Goal: Transaction & Acquisition: Obtain resource

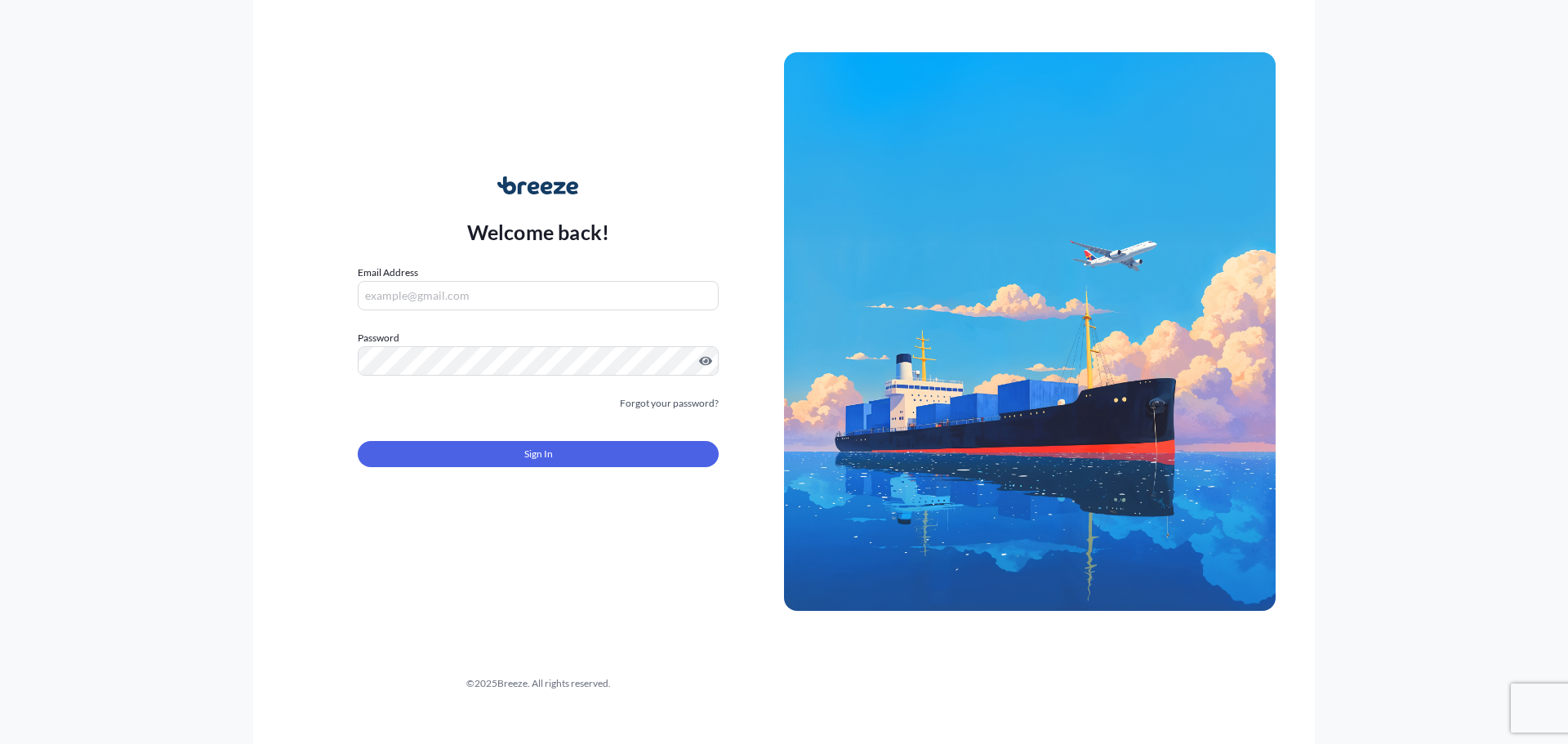
click at [429, 271] on div "Email Address" at bounding box center [538, 287] width 361 height 46
click at [431, 291] on input "Email Address" at bounding box center [538, 295] width 361 height 29
click at [476, 287] on input "Email Address" at bounding box center [538, 295] width 361 height 29
paste input "[EMAIL_ADDRESS][DOMAIN_NAME]"
type input "[EMAIL_ADDRESS][DOMAIN_NAME]"
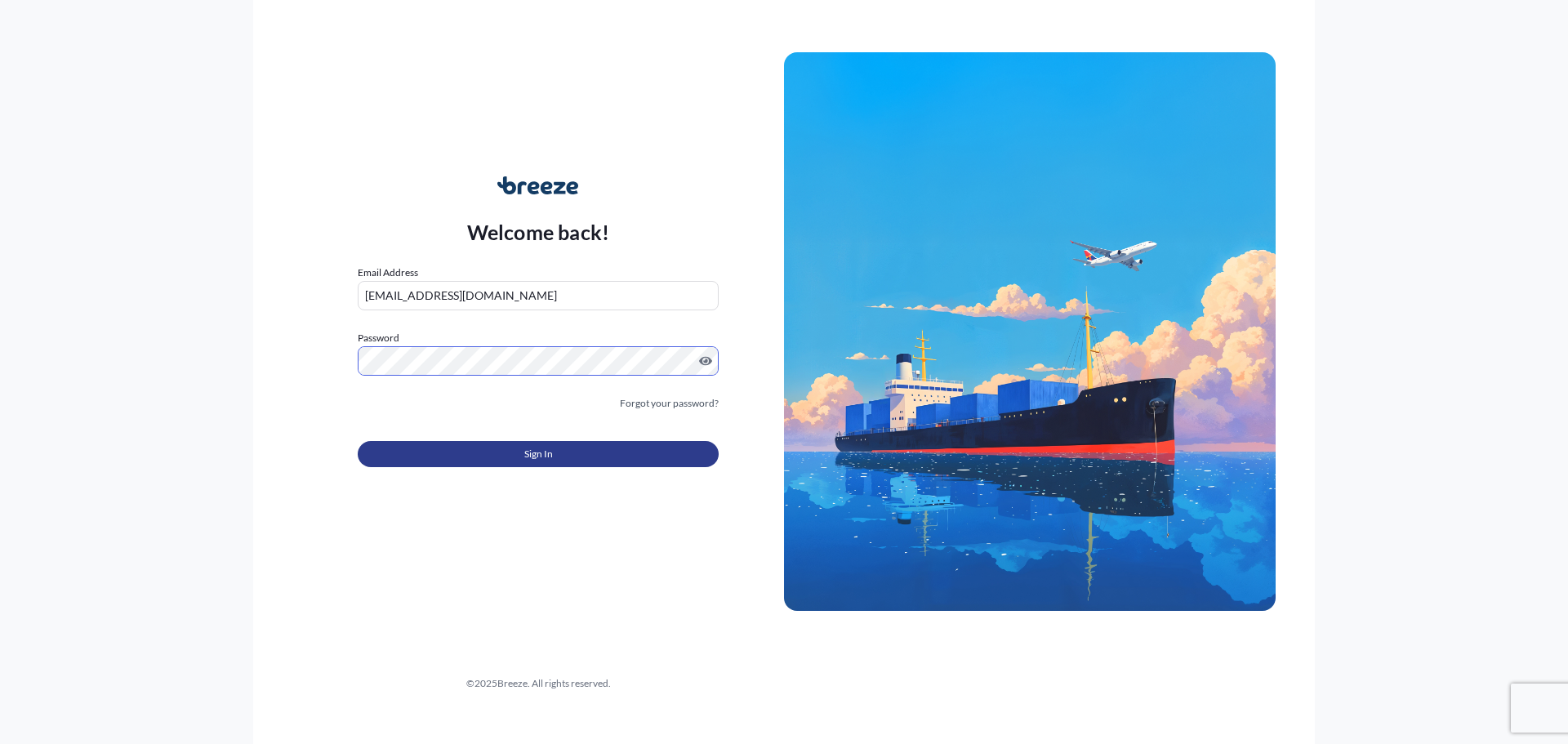
click at [463, 447] on button "Sign In" at bounding box center [538, 454] width 361 height 26
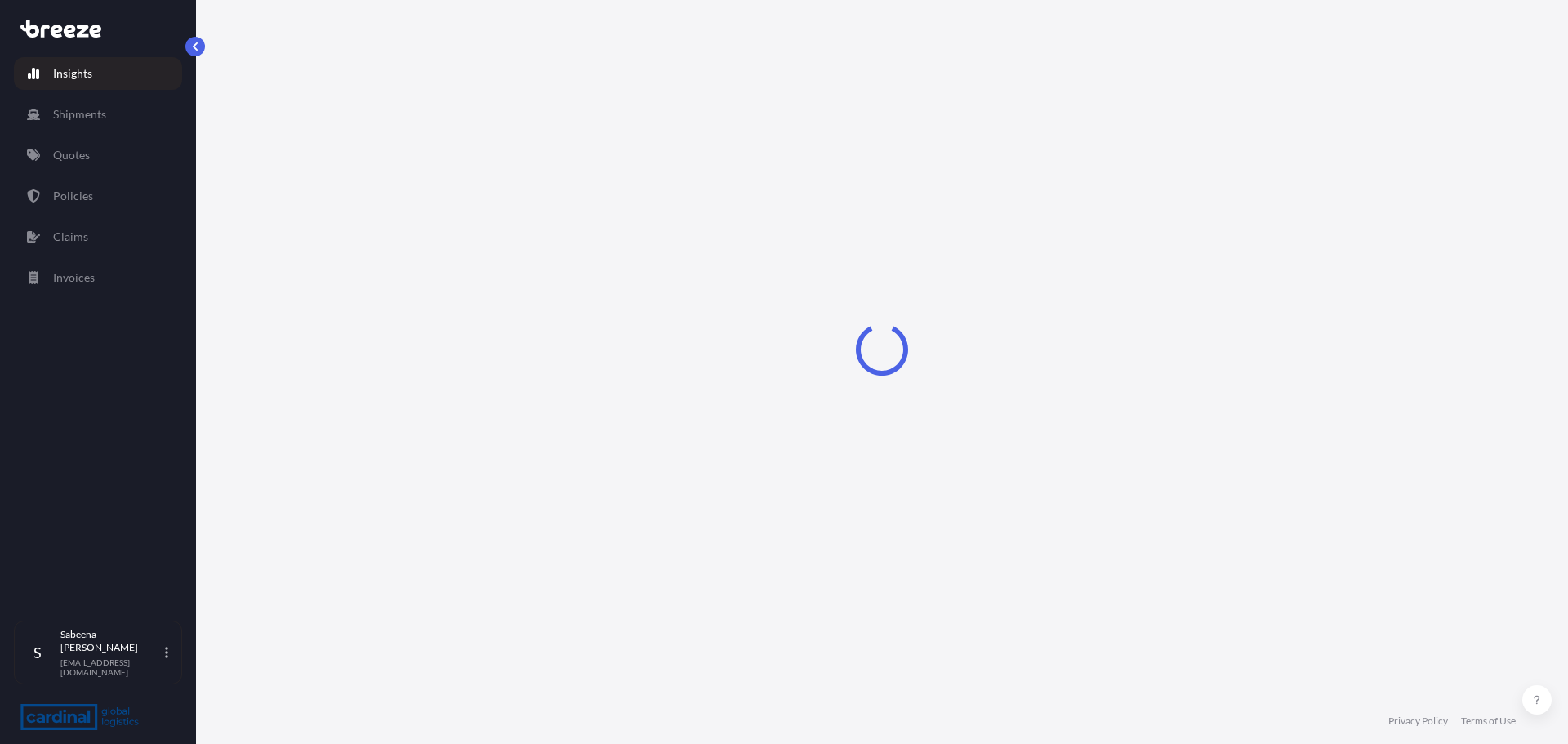
select select "2025"
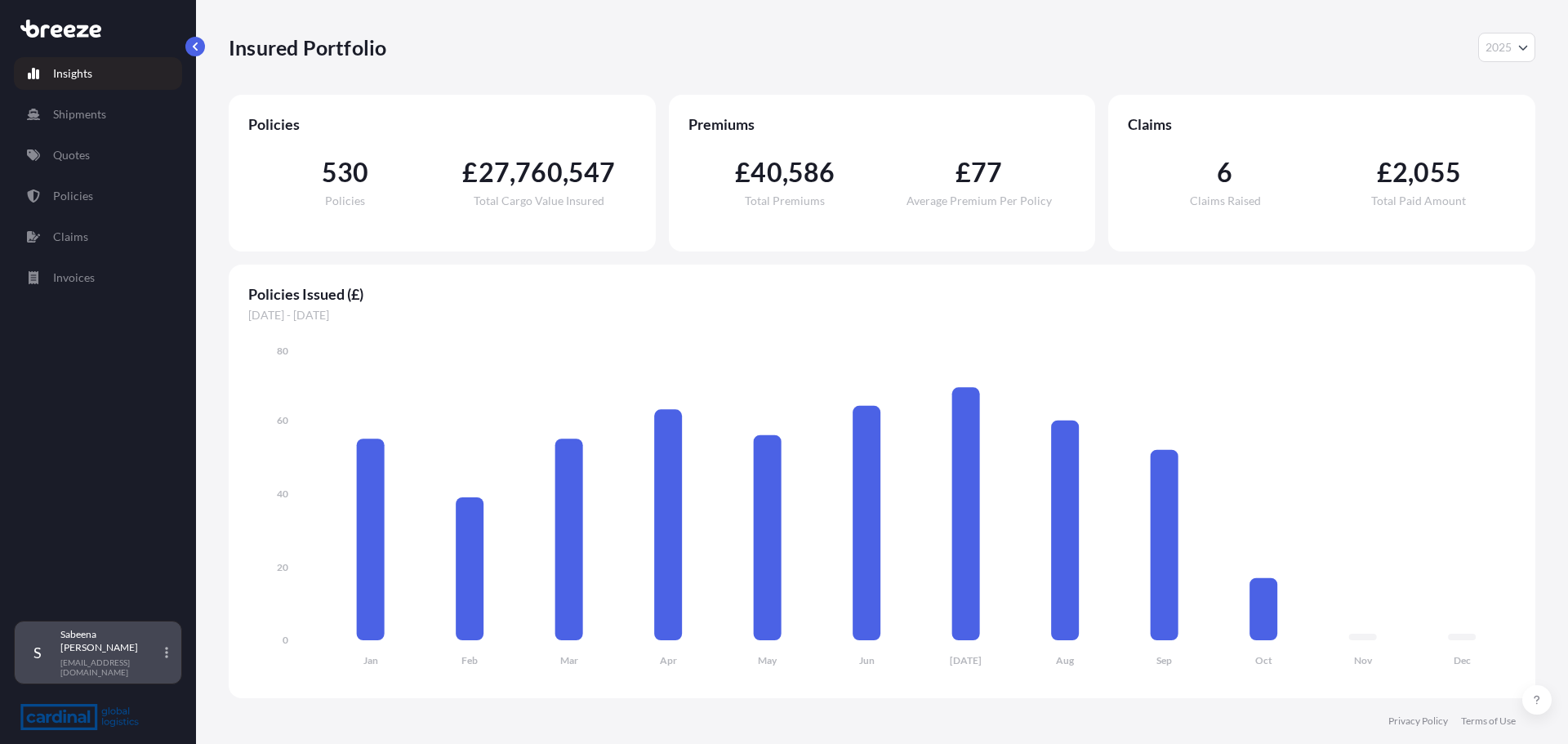
click at [98, 664] on p "[EMAIL_ADDRESS][DOMAIN_NAME]" at bounding box center [111, 667] width 101 height 19
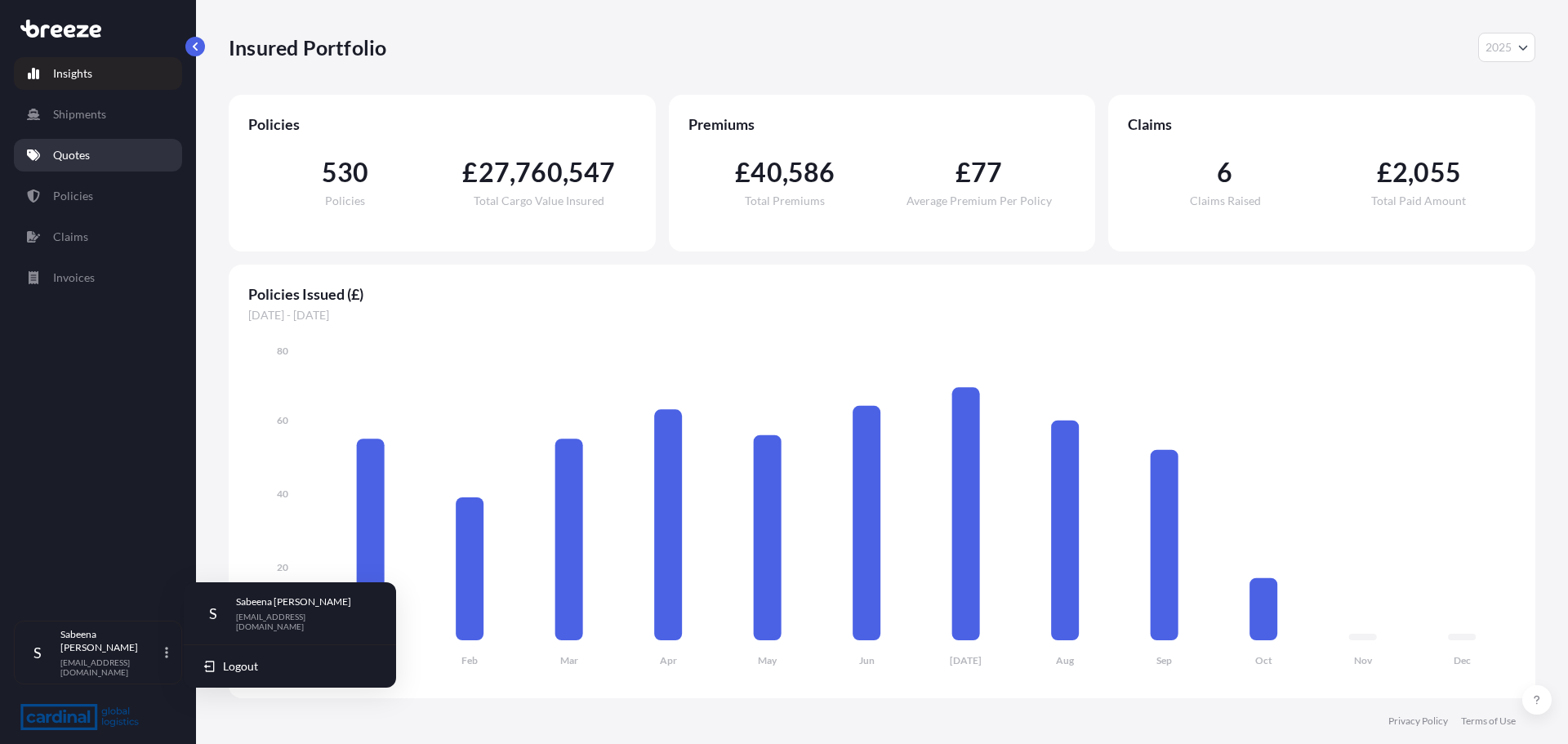
click at [93, 153] on link "Quotes" at bounding box center [97, 156] width 168 height 33
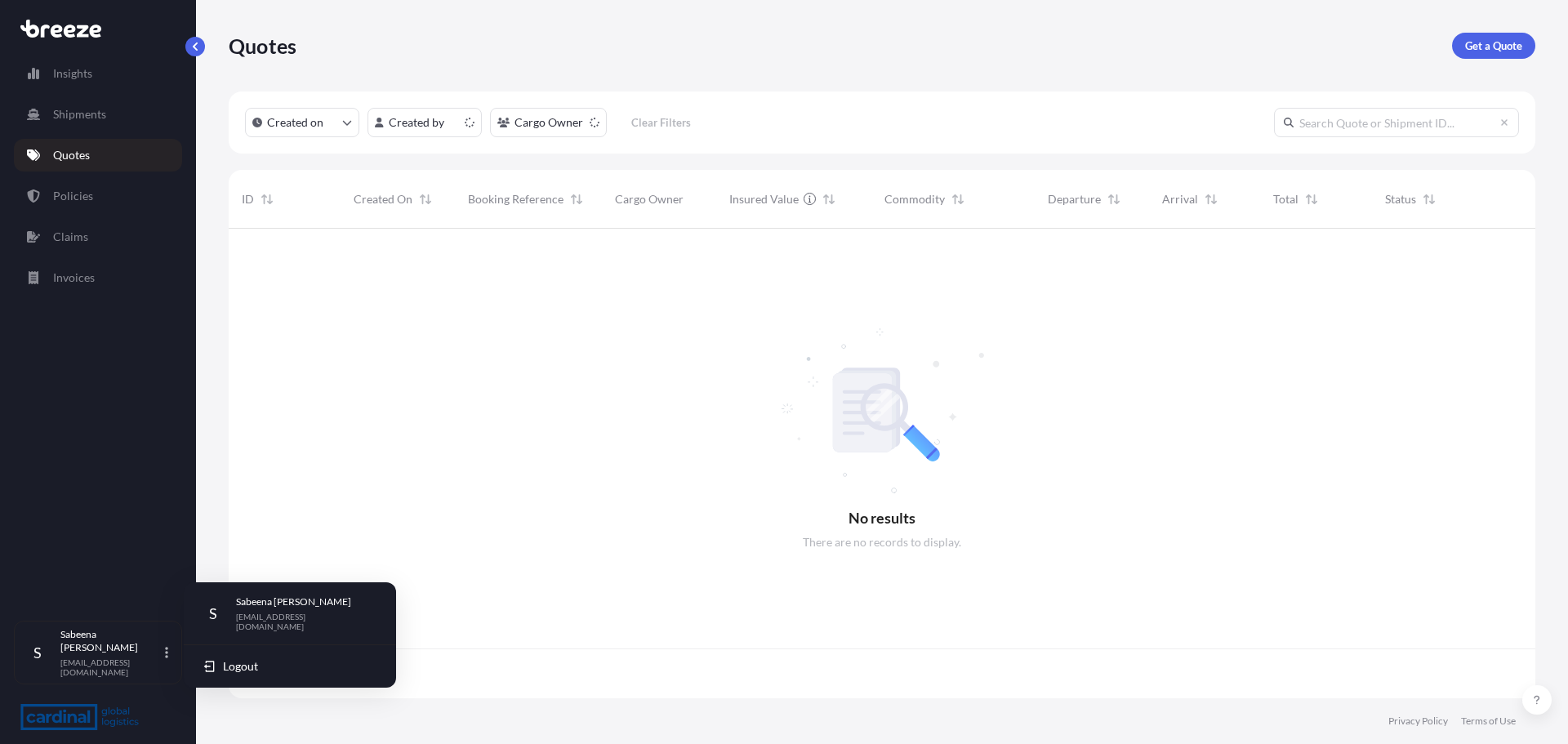
scroll to position [466, 1294]
click at [1508, 39] on p "Get a Quote" at bounding box center [1493, 46] width 57 height 17
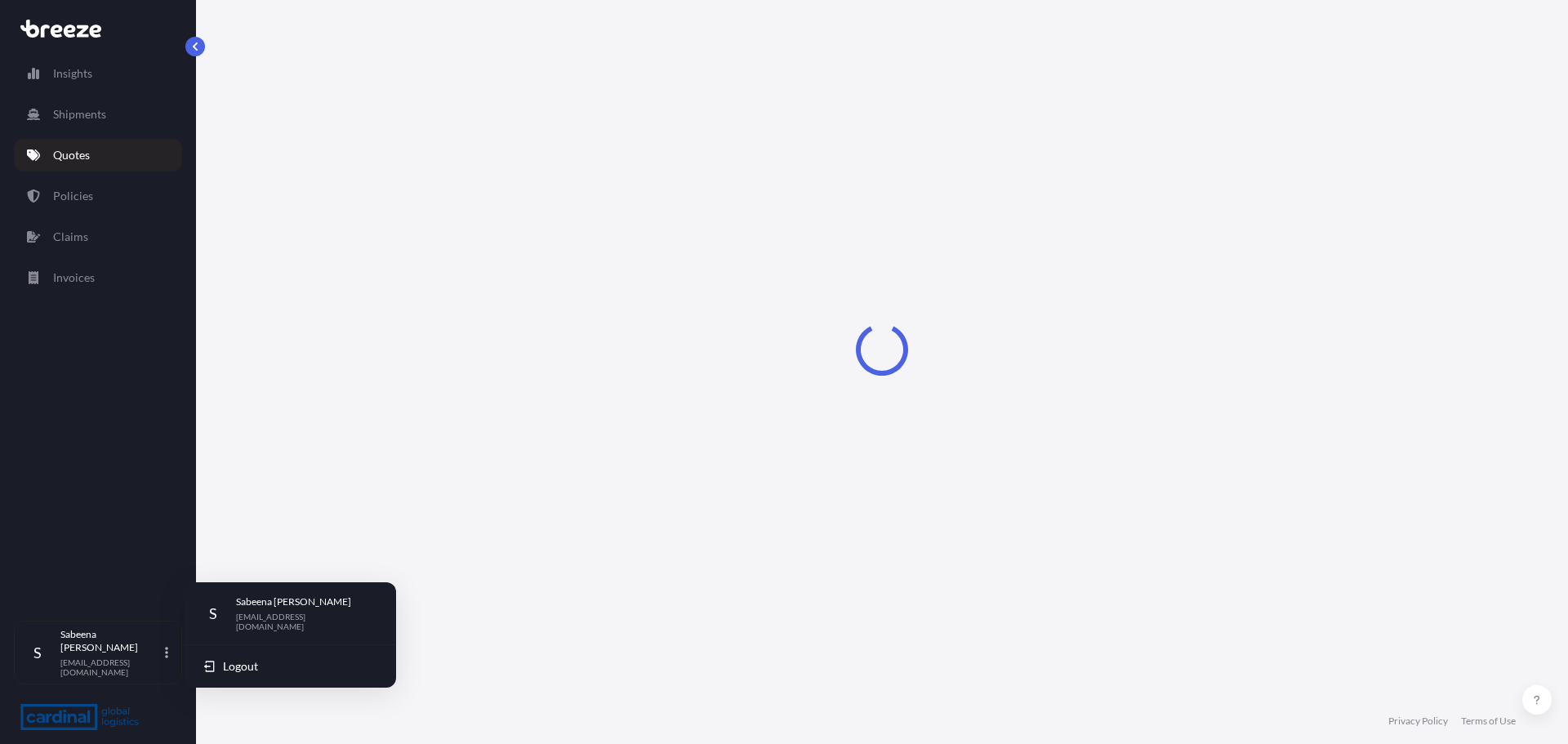
select select "Sea"
select select "1"
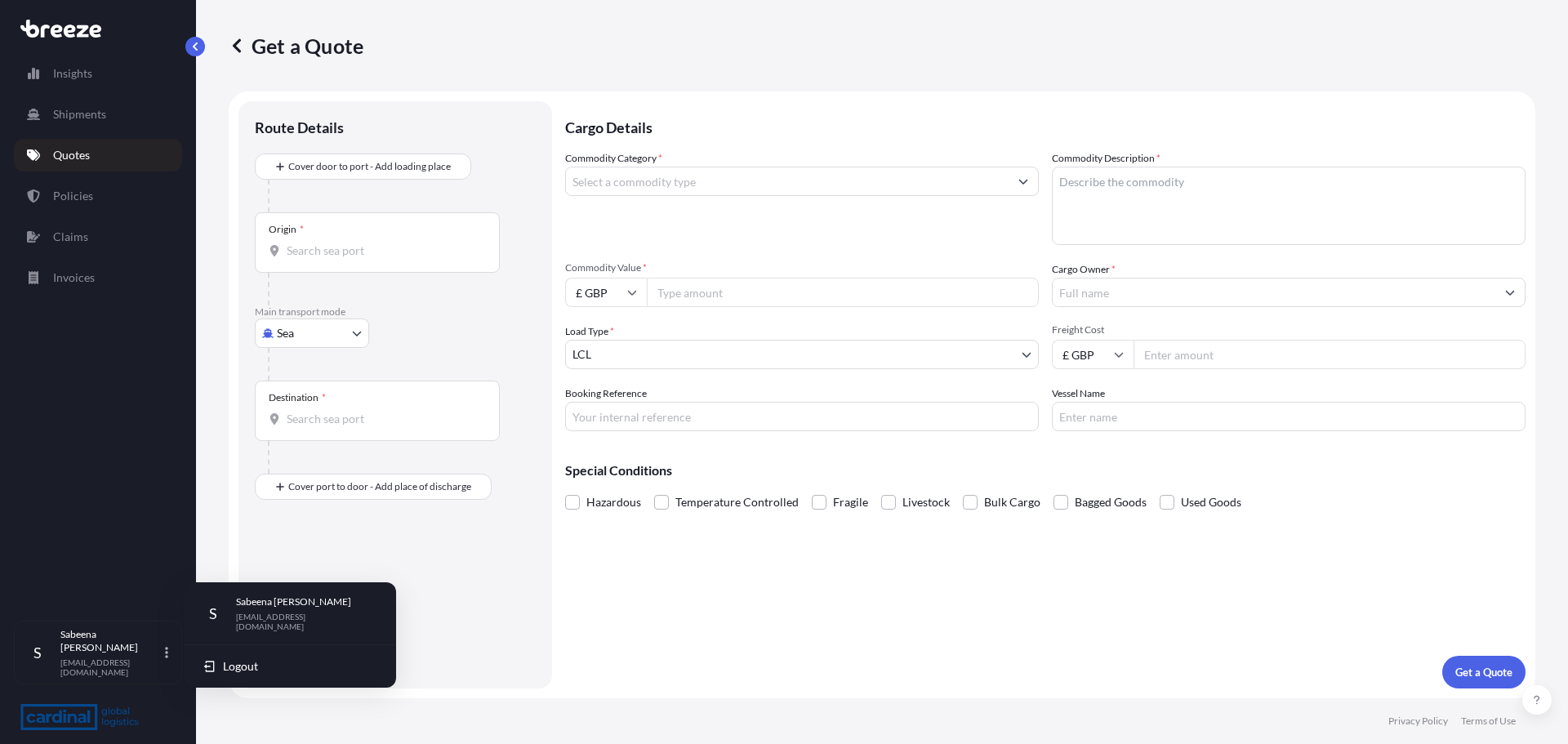
click at [144, 514] on div "Insights Shipments Quotes Policies Claims Invoices" at bounding box center [97, 332] width 168 height 578
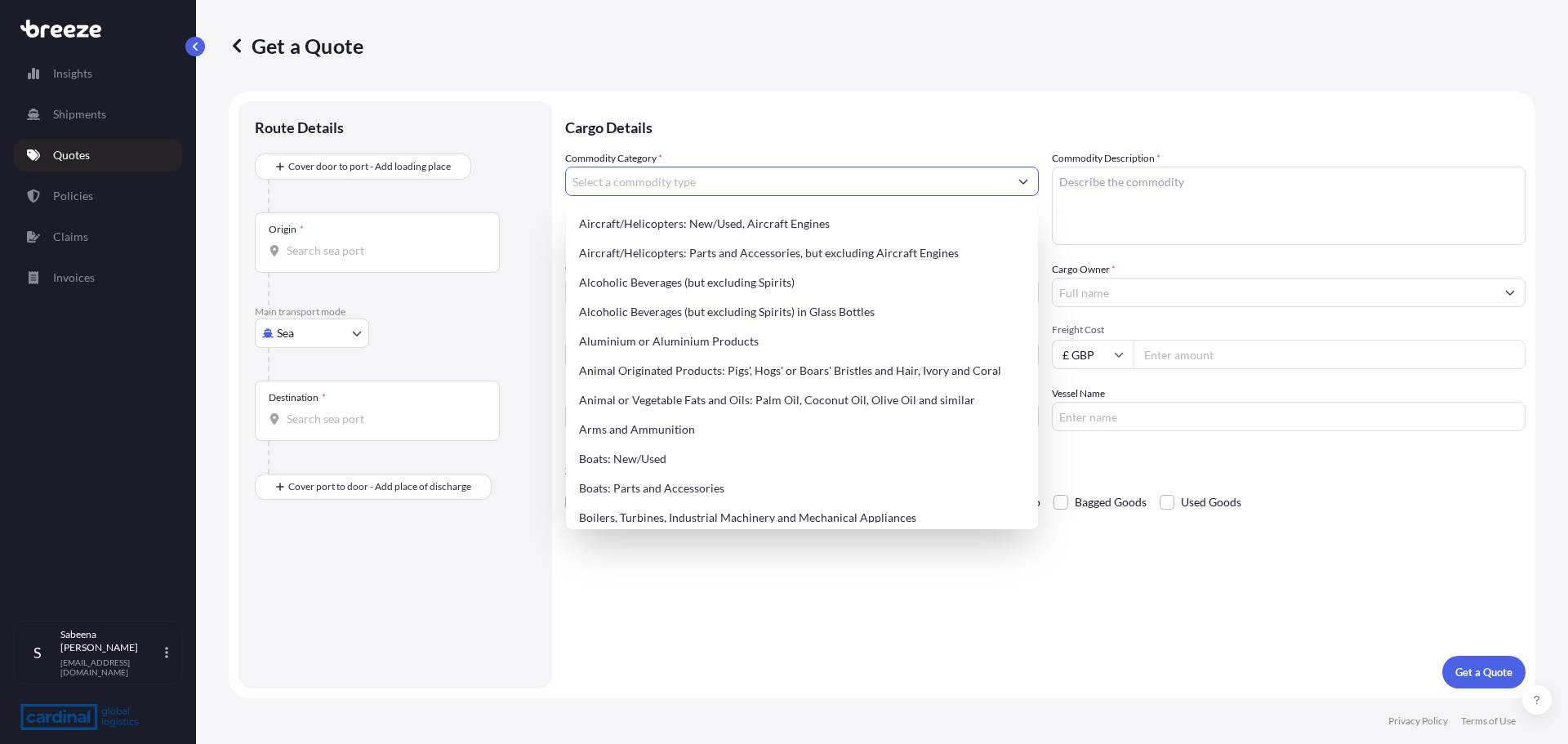
click at [629, 184] on input "Commodity Category *" at bounding box center [787, 181] width 442 height 29
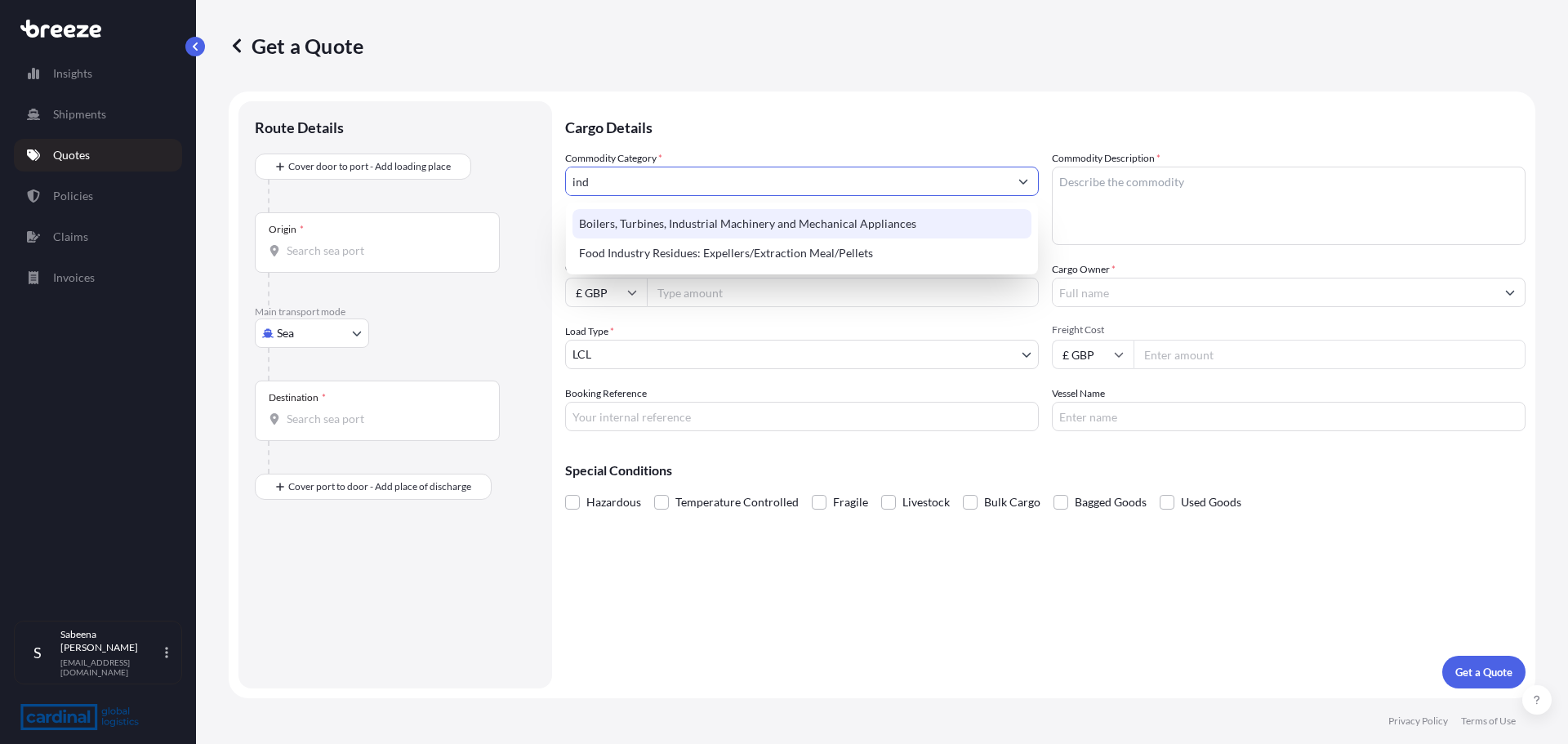
click at [715, 219] on div "Boilers, Turbines, Industrial Machinery and Mechanical Appliances" at bounding box center [802, 224] width 459 height 29
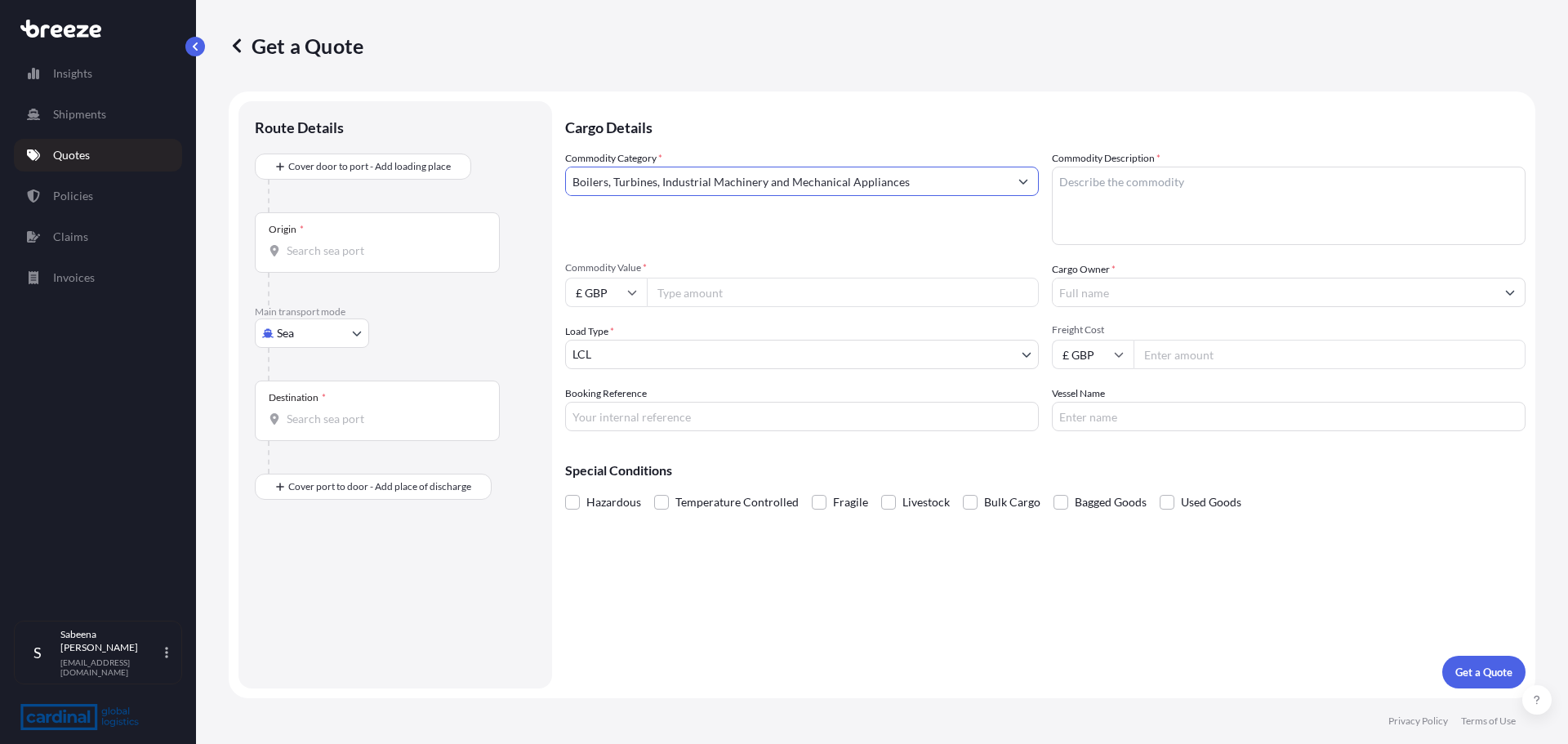
type input "Boilers, Turbines, Industrial Machinery and Mechanical Appliances"
click at [1132, 203] on textarea "Commodity Description *" at bounding box center [1288, 205] width 473 height 78
click at [1115, 213] on textarea "Commodity Description *" at bounding box center [1288, 205] width 473 height 78
paste textarea "Industrial Equipments"
type textarea "Industrial Equipments"
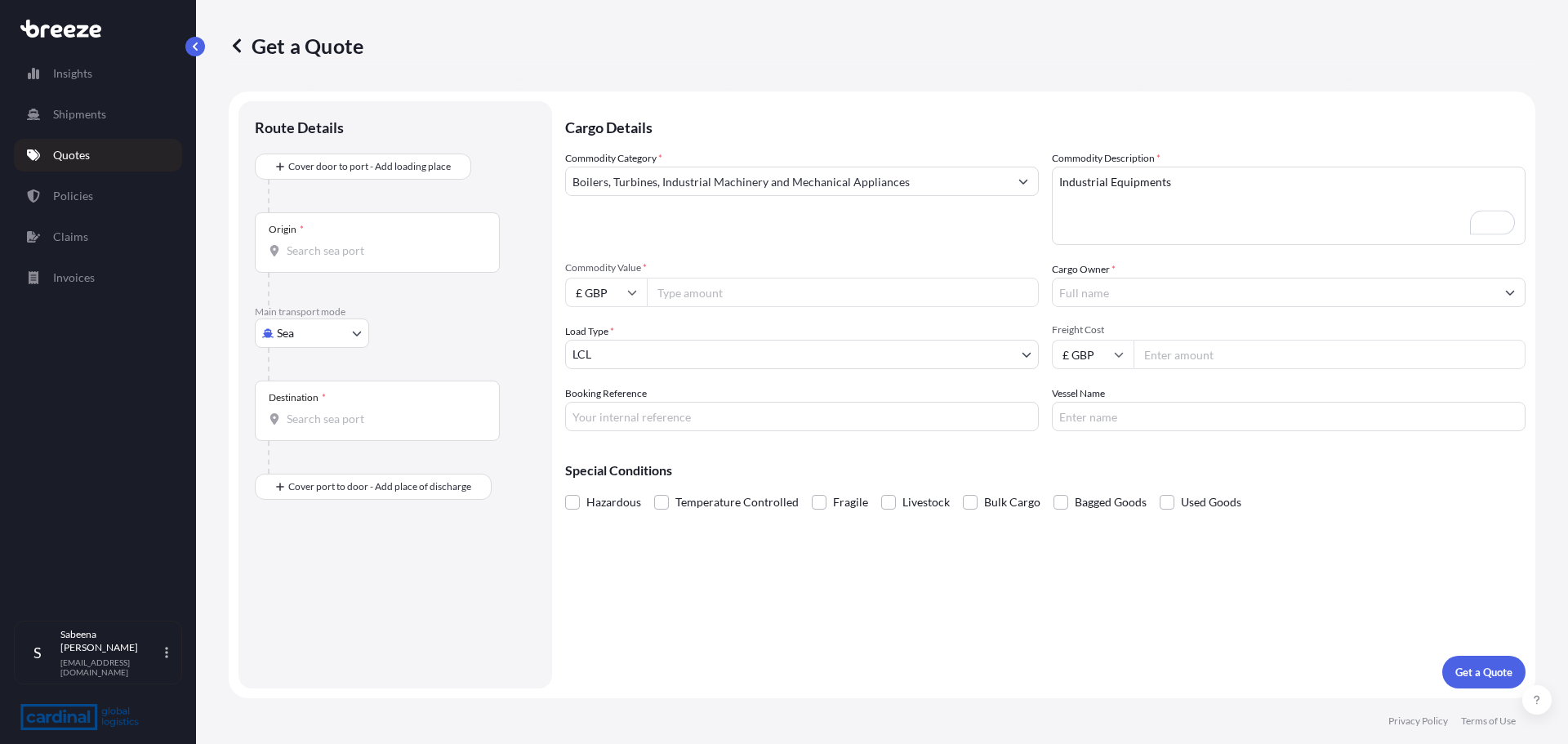
click at [716, 300] on input "Commodity Value *" at bounding box center [842, 292] width 392 height 29
paste input "49749.19"
click at [710, 296] on input "Commodity Value *" at bounding box center [842, 292] width 392 height 29
type input "49749.19"
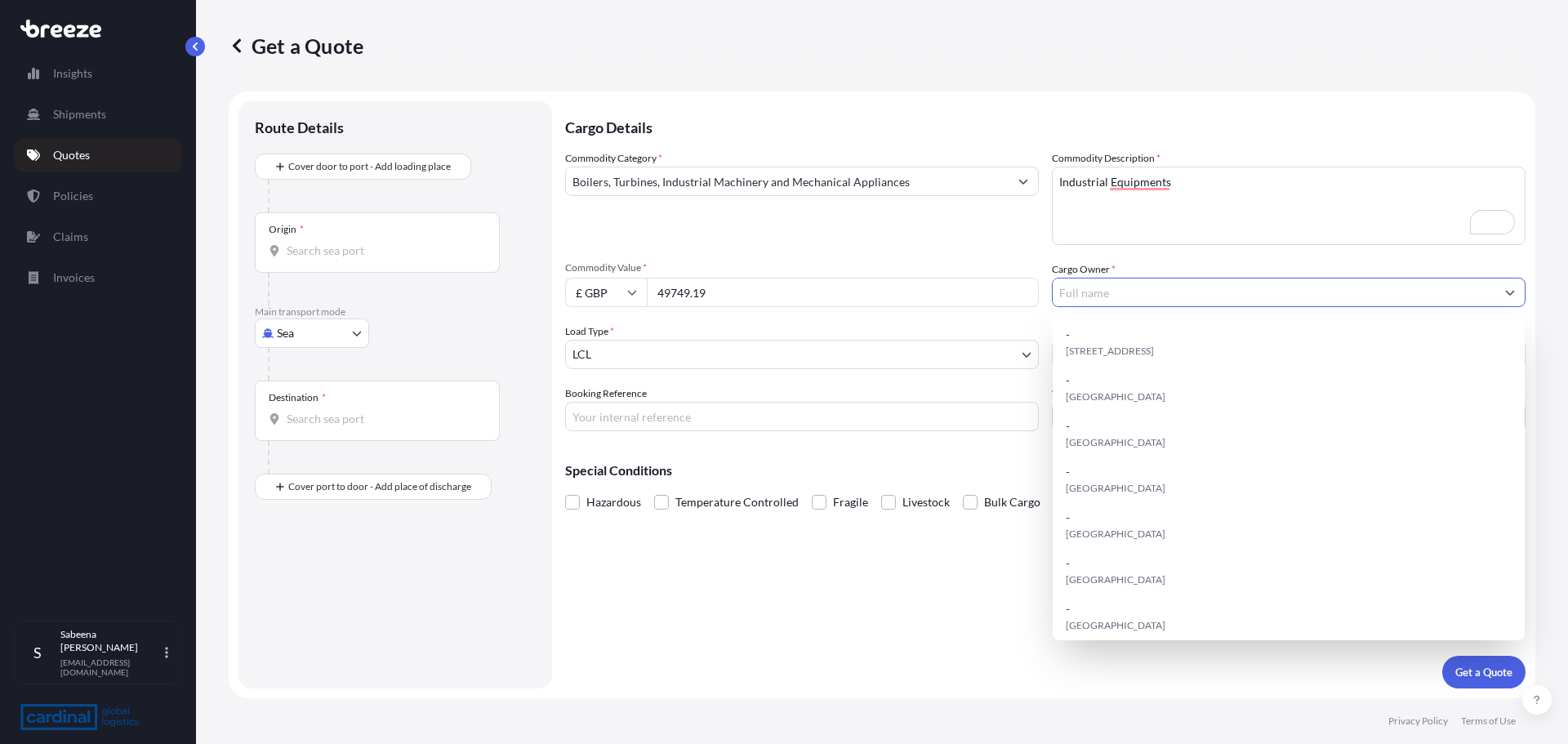
click at [1007, 248] on div "Commodity Category * Boilers, Turbines, Industrial Machinery and Mechanical App…" at bounding box center [1045, 290] width 960 height 280
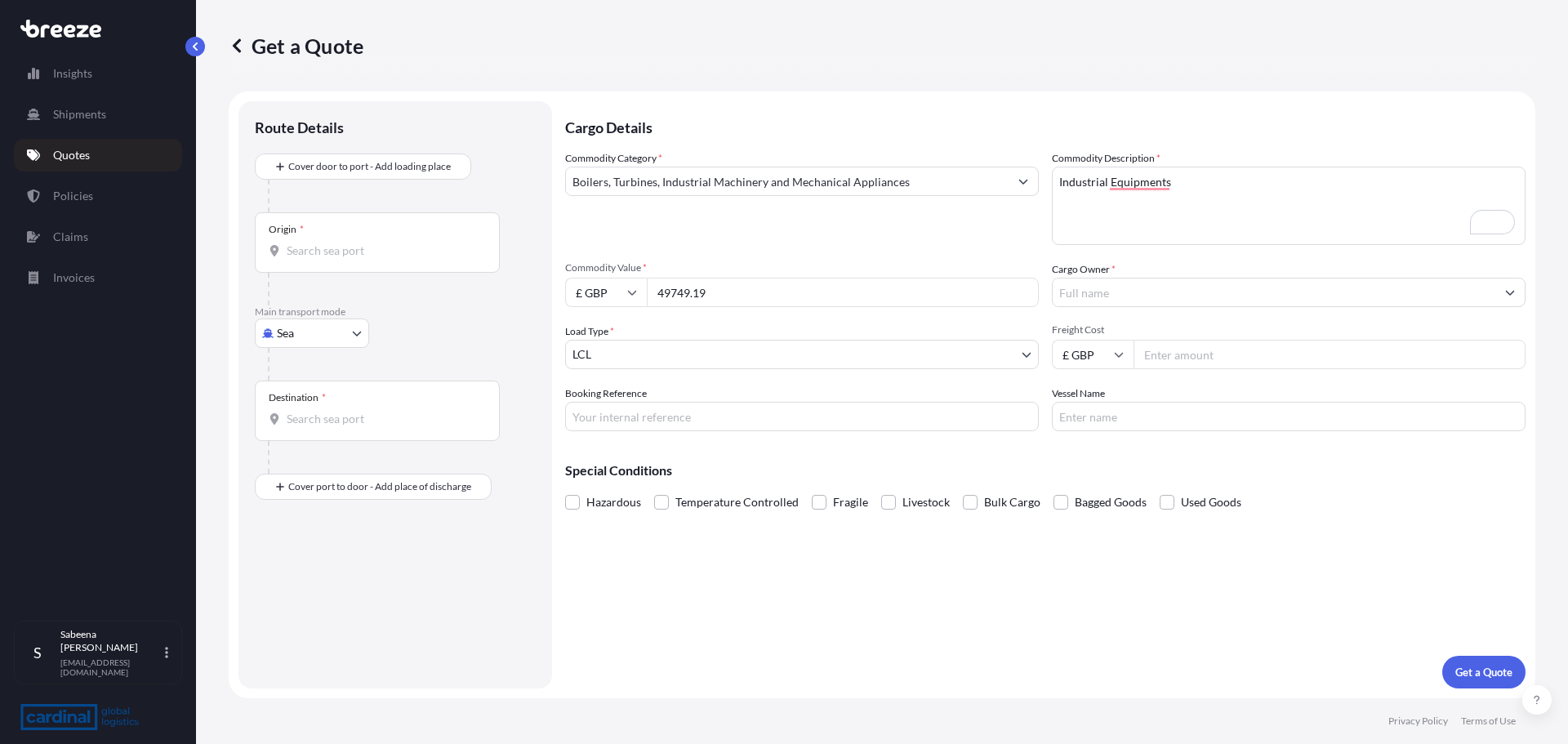
click at [1174, 355] on input "Freight Cost" at bounding box center [1329, 354] width 392 height 29
click at [847, 410] on input "Booking Reference" at bounding box center [802, 417] width 473 height 29
click at [666, 415] on input "Booking Reference" at bounding box center [802, 417] width 473 height 29
paste input "NQ31789"
type input "NQ31789 - [GEOGRAPHIC_DATA]"
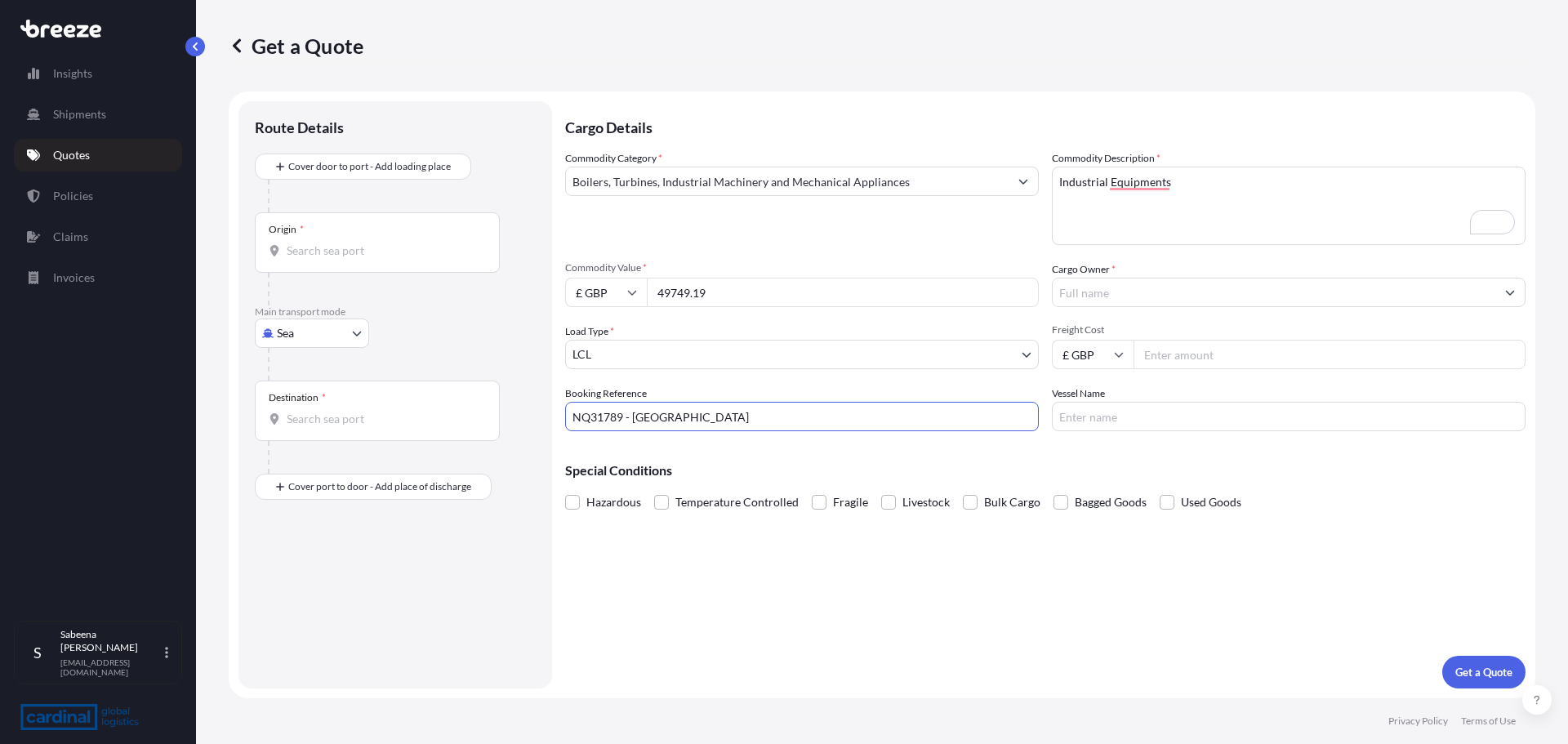
click at [1109, 288] on input "Cargo Owner *" at bounding box center [1274, 292] width 442 height 29
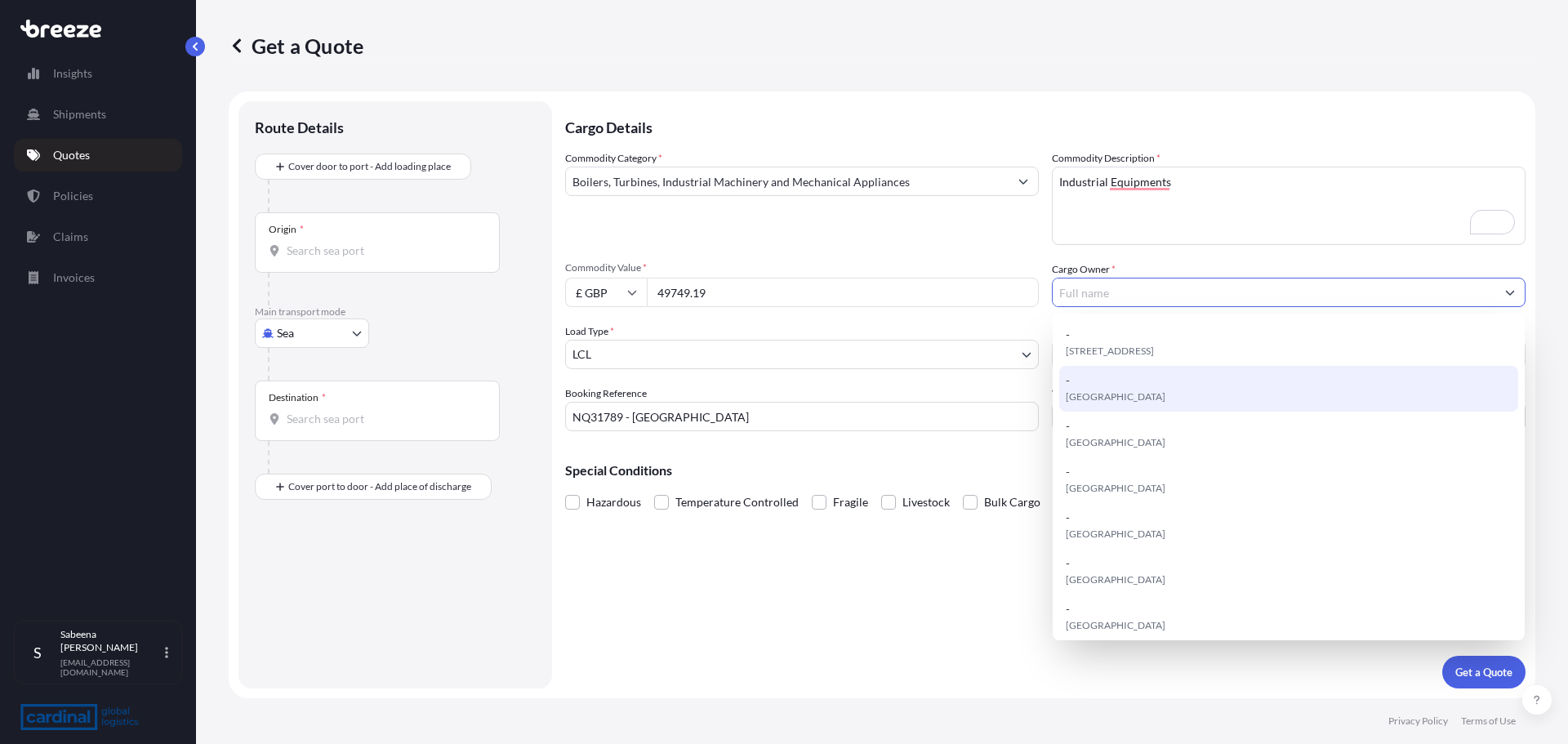
click at [1137, 402] on div "- [GEOGRAPHIC_DATA]" at bounding box center [1288, 389] width 459 height 46
type input "-"
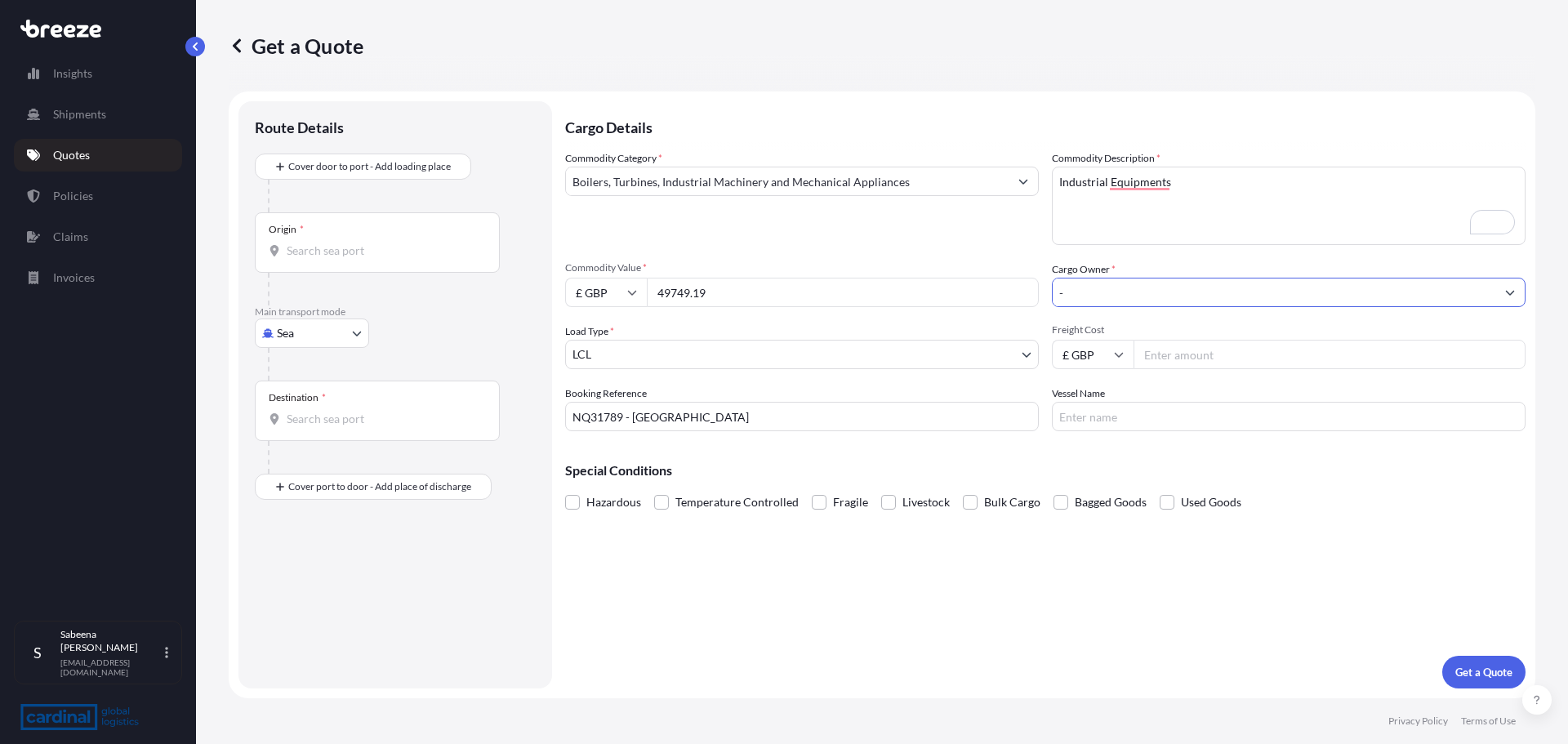
click at [355, 242] on input "Origin *" at bounding box center [383, 250] width 193 height 17
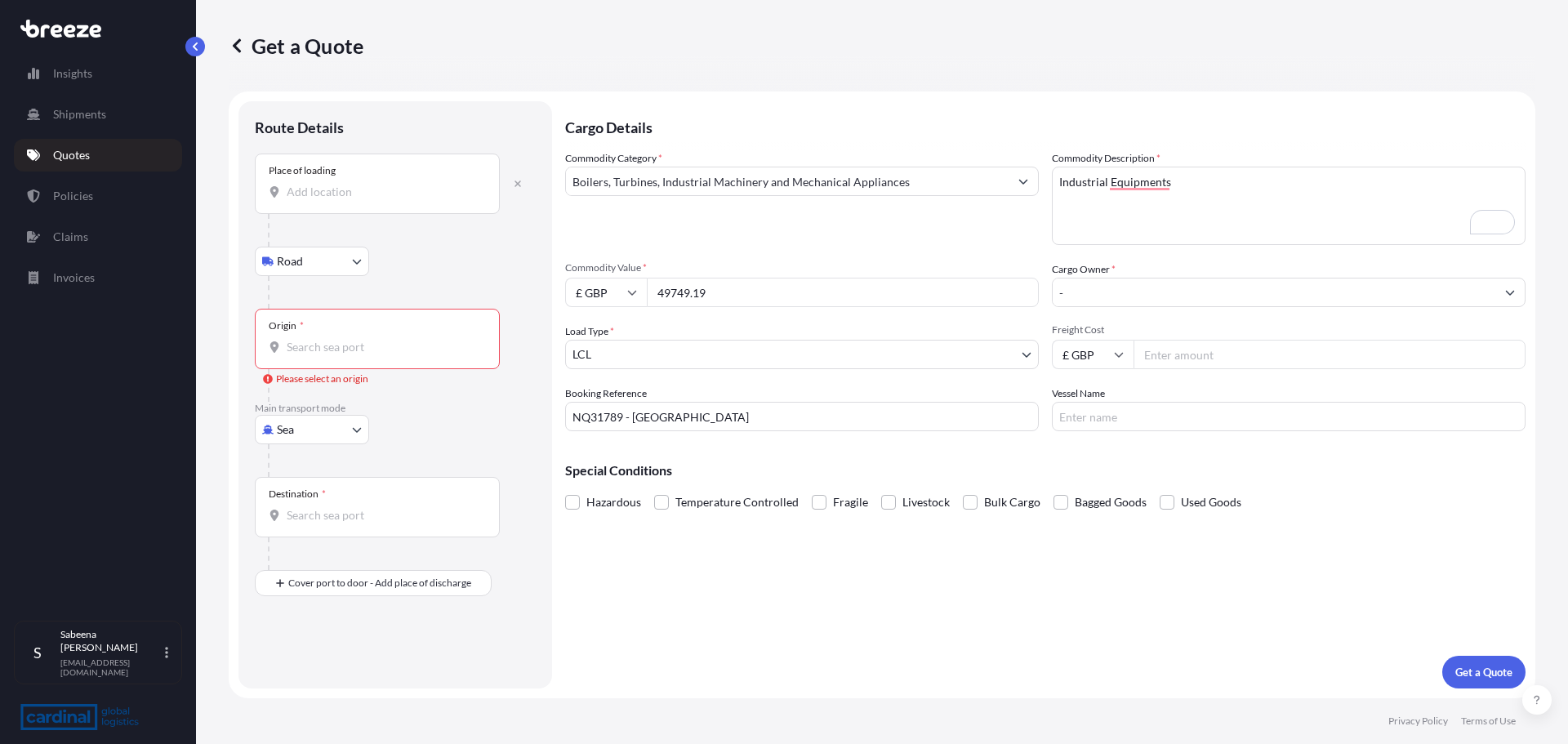
click at [383, 190] on input "Place of loading" at bounding box center [383, 192] width 193 height 17
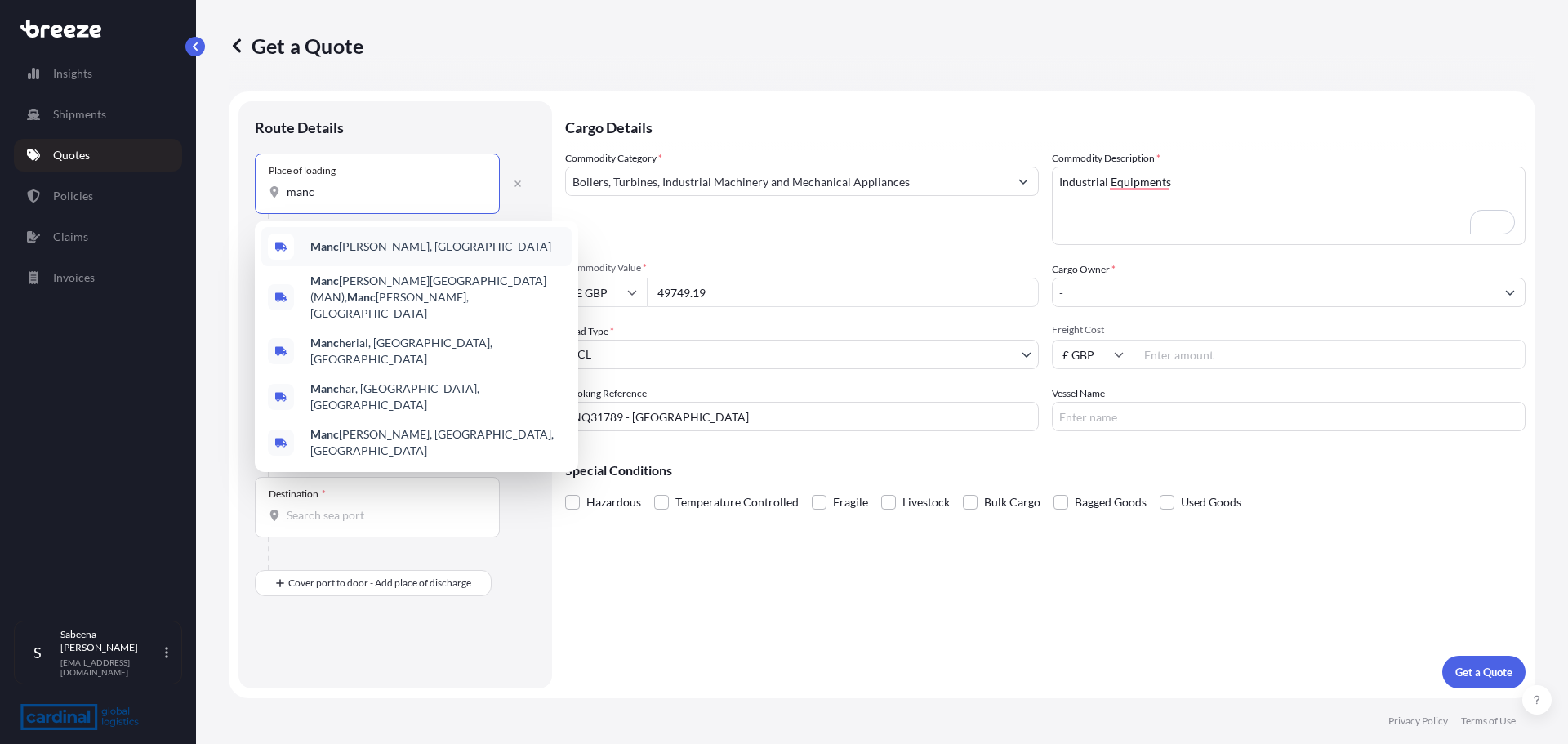
click at [389, 241] on span "[PERSON_NAME], [GEOGRAPHIC_DATA]" at bounding box center [430, 246] width 241 height 17
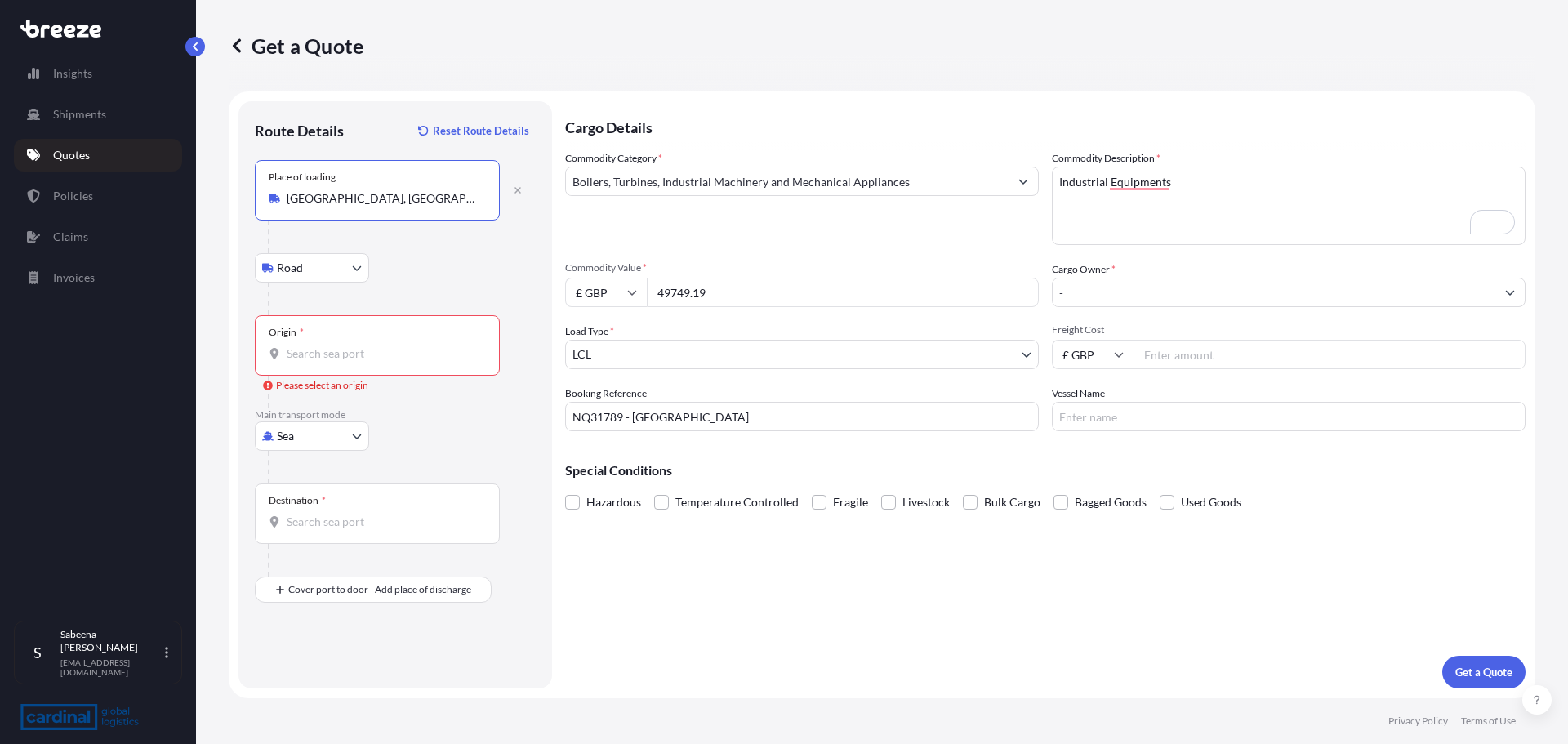
type input "[GEOGRAPHIC_DATA], [GEOGRAPHIC_DATA]"
click at [321, 266] on body "0 options available. 5 options available. Insights Shipments Quotes Policies Cl…" at bounding box center [784, 372] width 1568 height 744
click at [373, 347] on input "Origin * Please select an origin" at bounding box center [383, 353] width 193 height 17
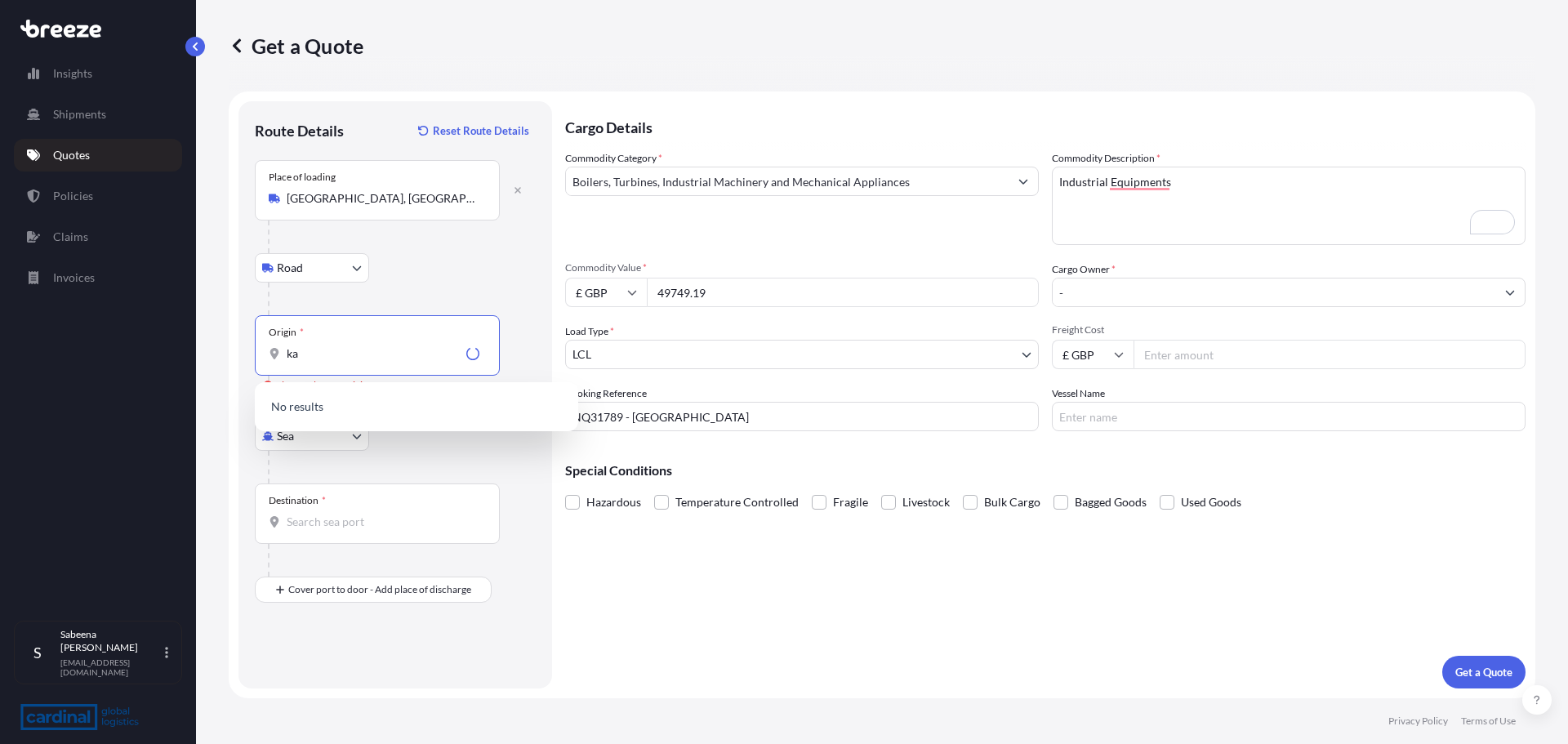
type input "k"
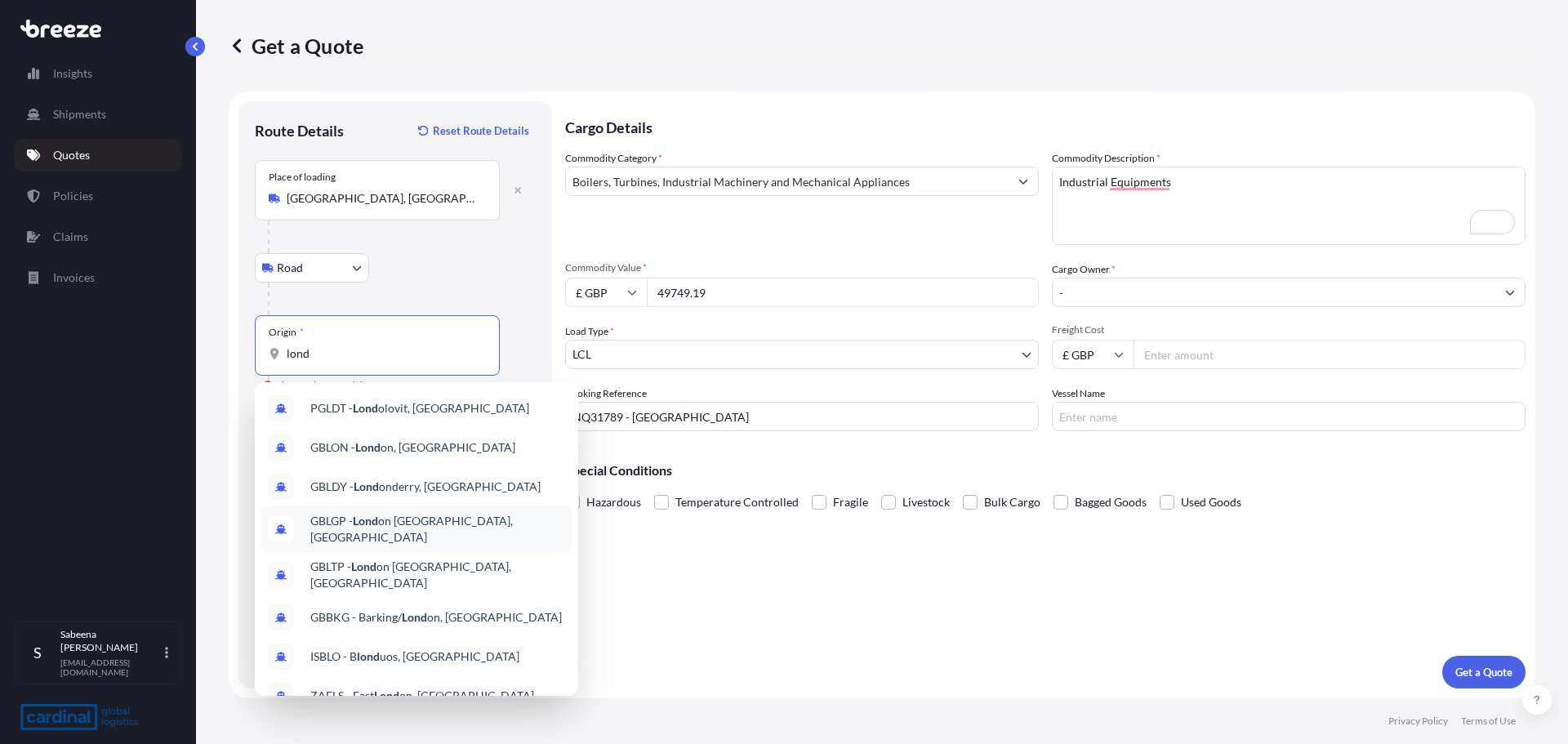
click at [417, 519] on span "GBLGP - Lond on [GEOGRAPHIC_DATA], [GEOGRAPHIC_DATA]" at bounding box center [438, 530] width 255 height 33
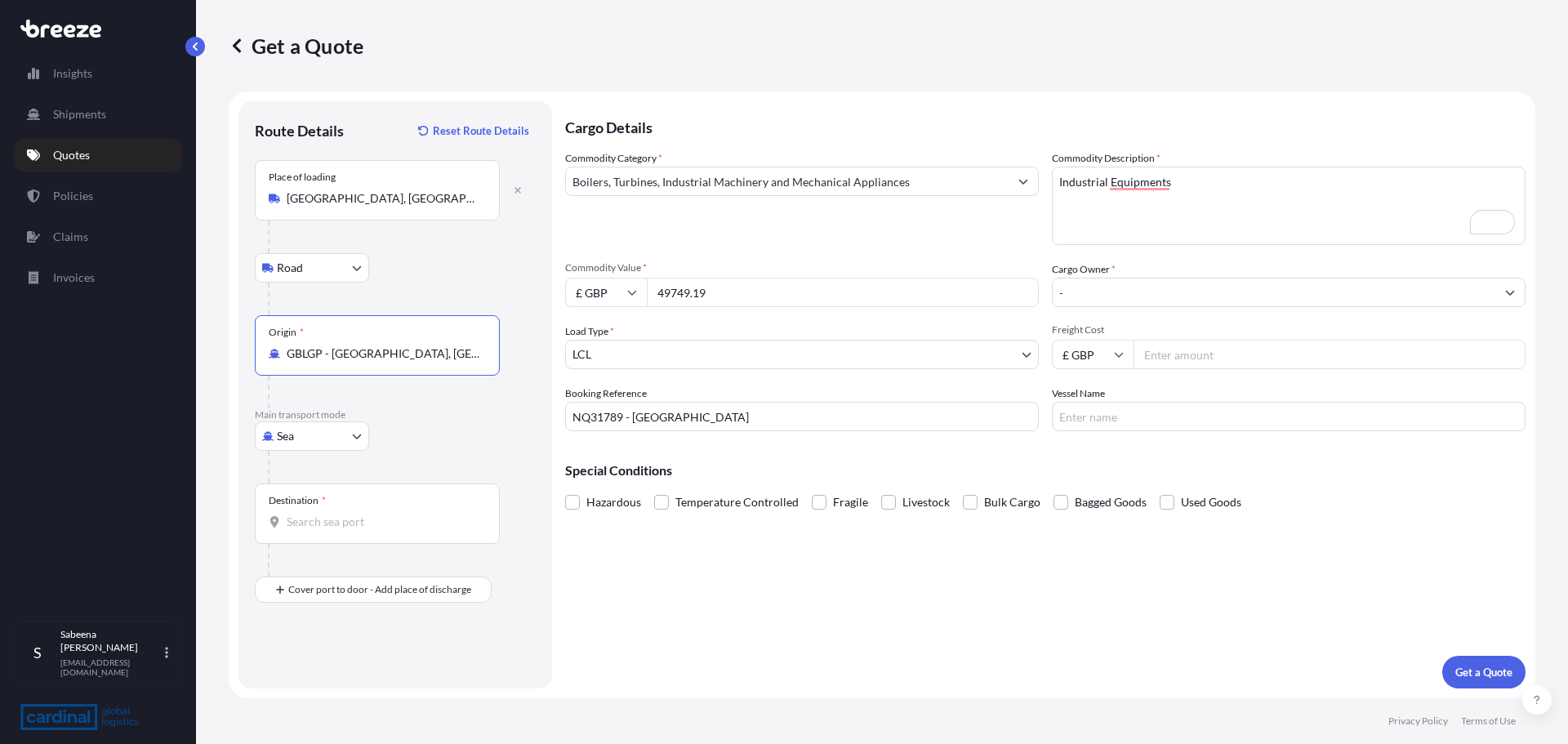
type input "GBLGP - [GEOGRAPHIC_DATA], [GEOGRAPHIC_DATA]"
click at [337, 520] on input "Destination *" at bounding box center [383, 521] width 193 height 17
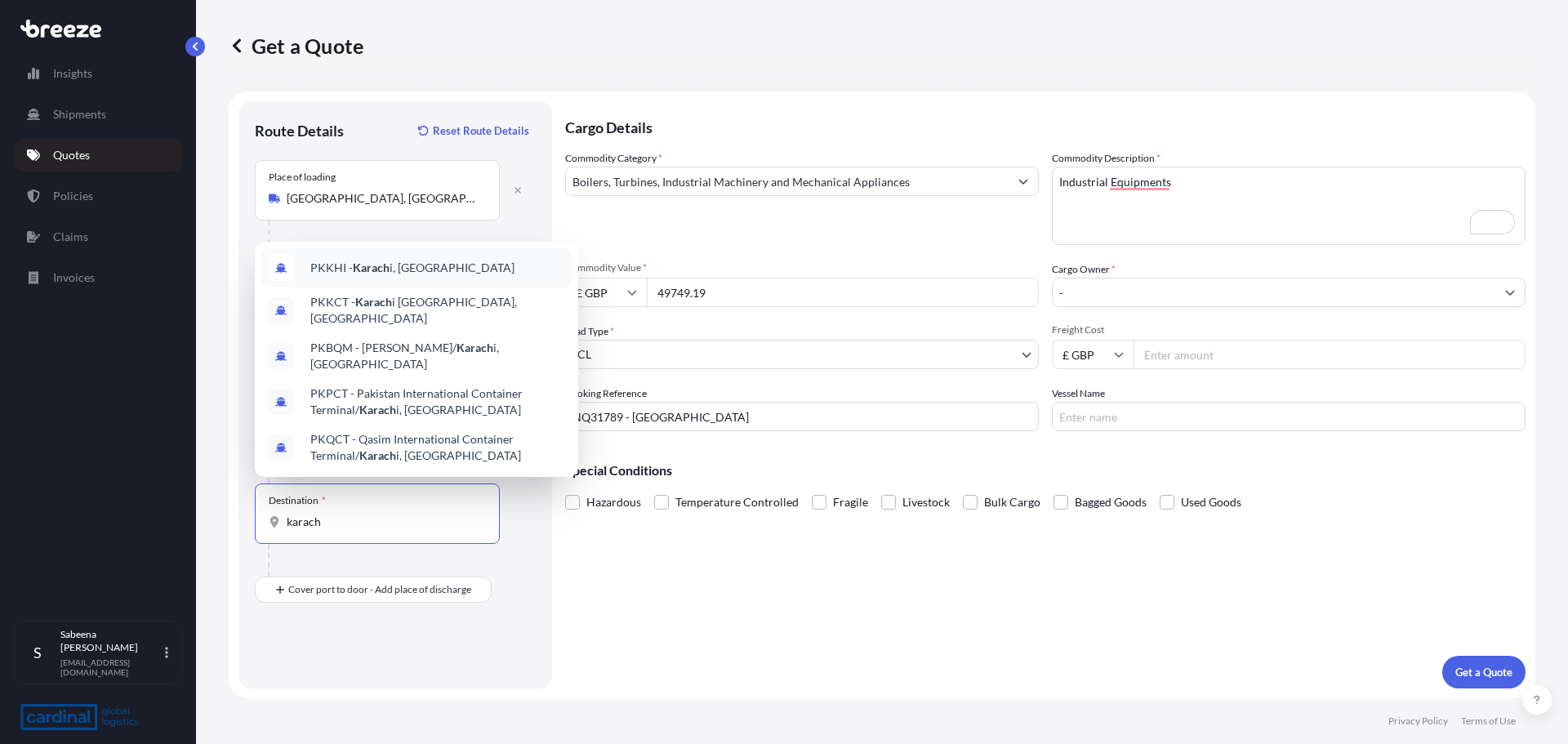
click at [472, 284] on div "PKKHI - [GEOGRAPHIC_DATA] i, [GEOGRAPHIC_DATA]" at bounding box center [416, 268] width 311 height 39
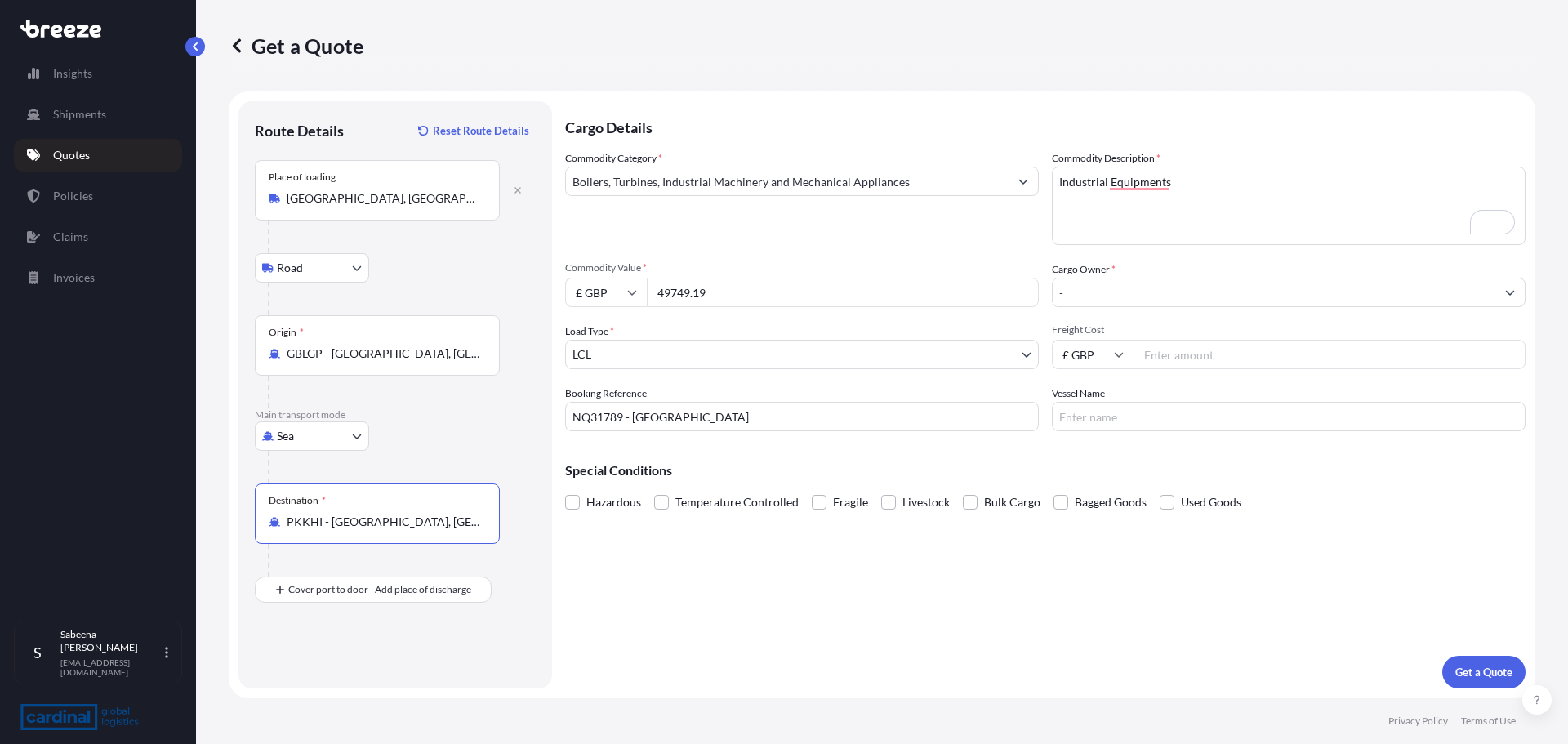
type input "PKKHI - [GEOGRAPHIC_DATA], [GEOGRAPHIC_DATA]"
click at [518, 592] on div "Place of loading [GEOGRAPHIC_DATA], UK Road Road Rail Origin * GBLGP - [GEOGRAP…" at bounding box center [395, 381] width 280 height 442
click at [467, 346] on input "GBLGP - [GEOGRAPHIC_DATA], [GEOGRAPHIC_DATA]" at bounding box center [383, 353] width 193 height 17
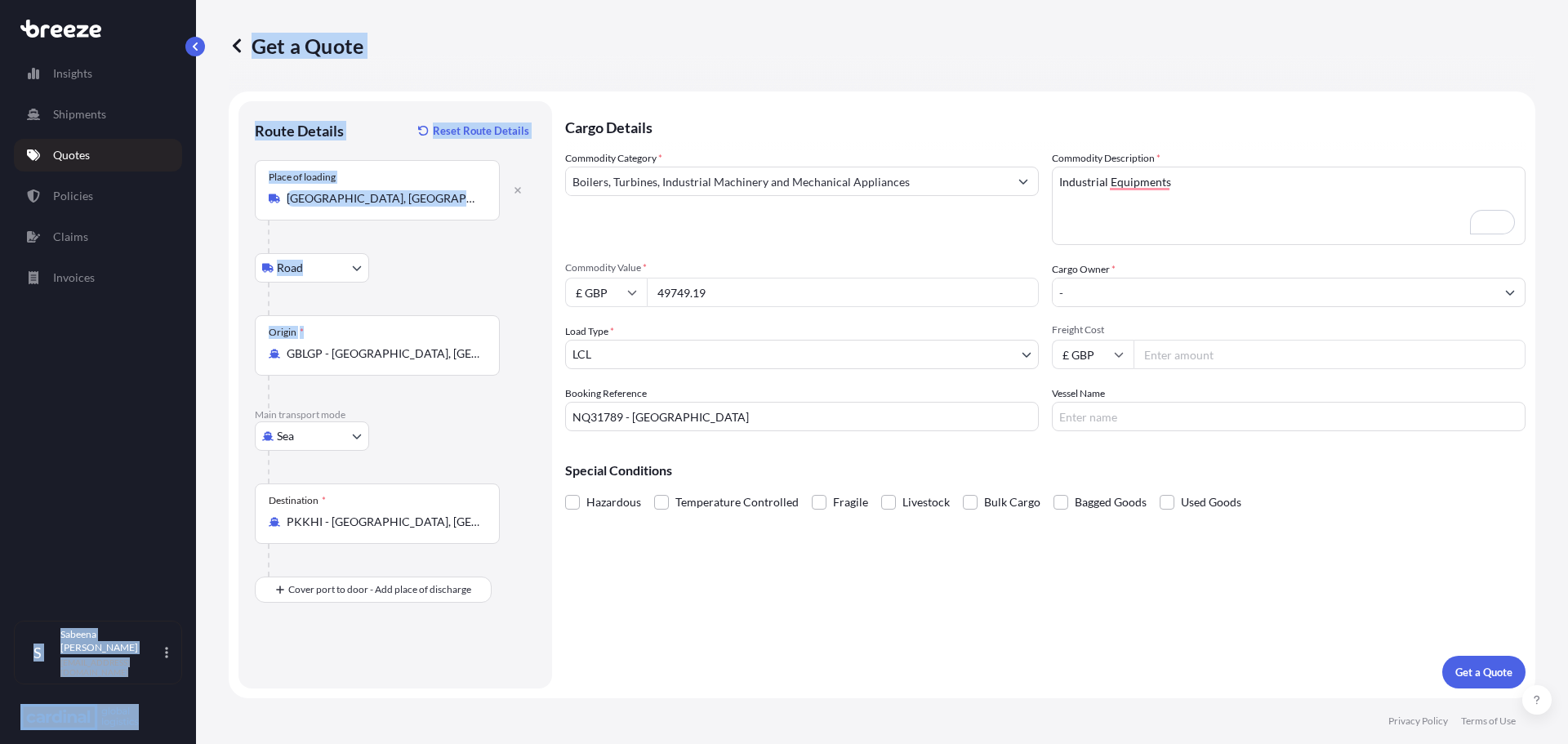
drag, startPoint x: 488, startPoint y: 356, endPoint x: 193, endPoint y: 336, distance: 295.7
click at [193, 336] on div "Insights Shipments Quotes Policies Claims Invoices S [PERSON_NAME] [PERSON_NAME…" at bounding box center [784, 372] width 1568 height 744
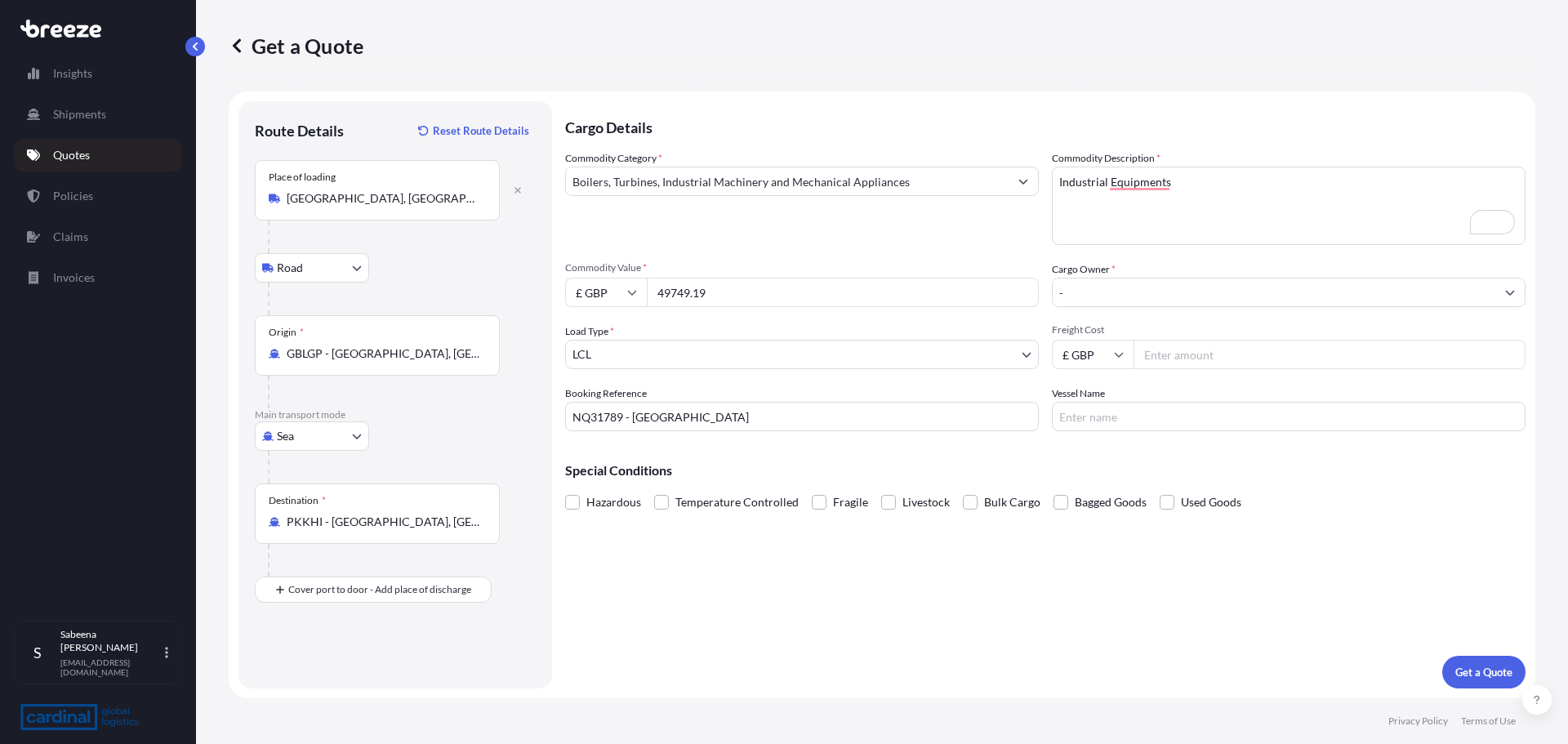
drag, startPoint x: 453, startPoint y: 422, endPoint x: 450, endPoint y: 386, distance: 36.1
click at [452, 415] on div "Main transport mode Sea Sea Air Road Rail" at bounding box center [395, 445] width 280 height 75
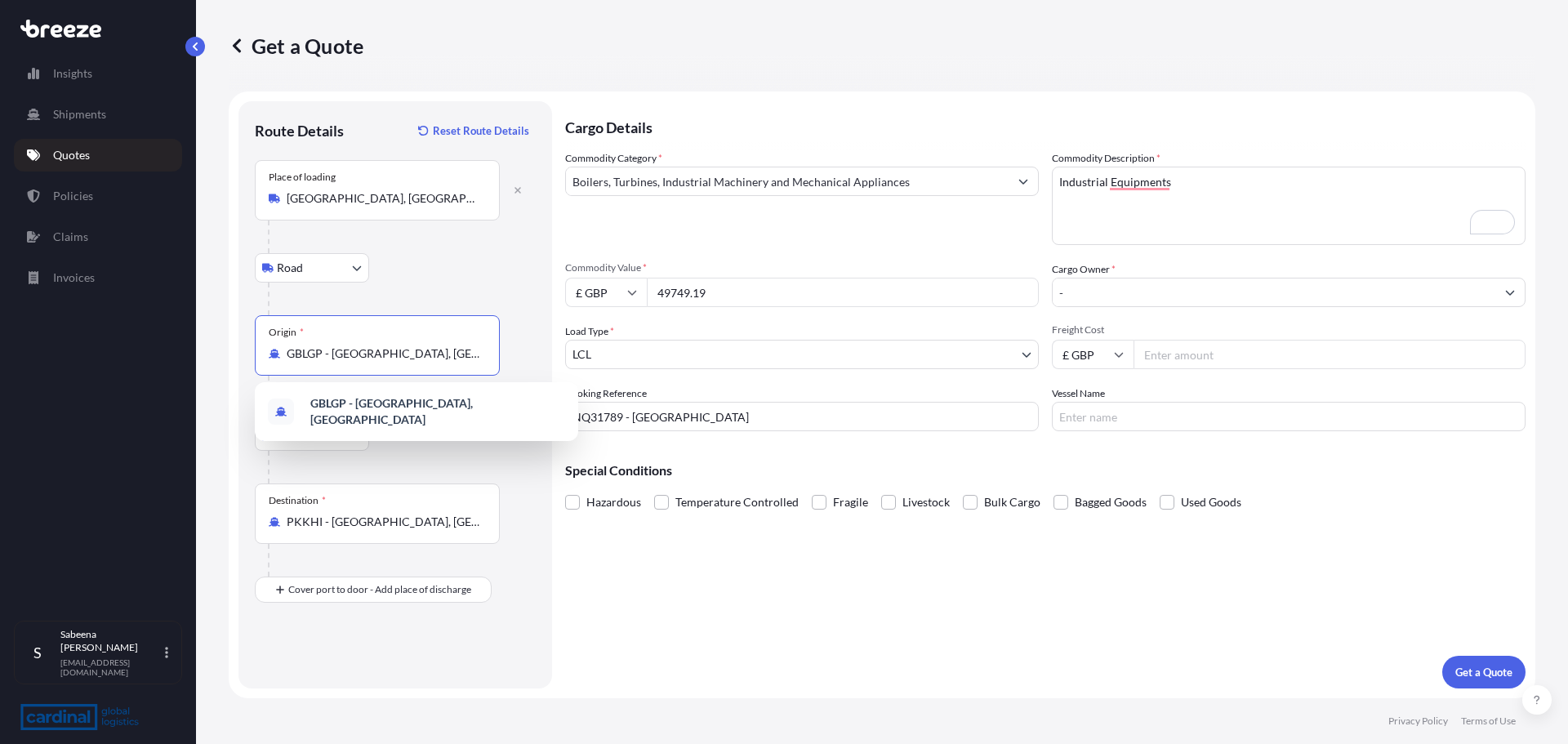
click at [462, 361] on input "GBLGP - [GEOGRAPHIC_DATA], [GEOGRAPHIC_DATA]" at bounding box center [383, 353] width 193 height 17
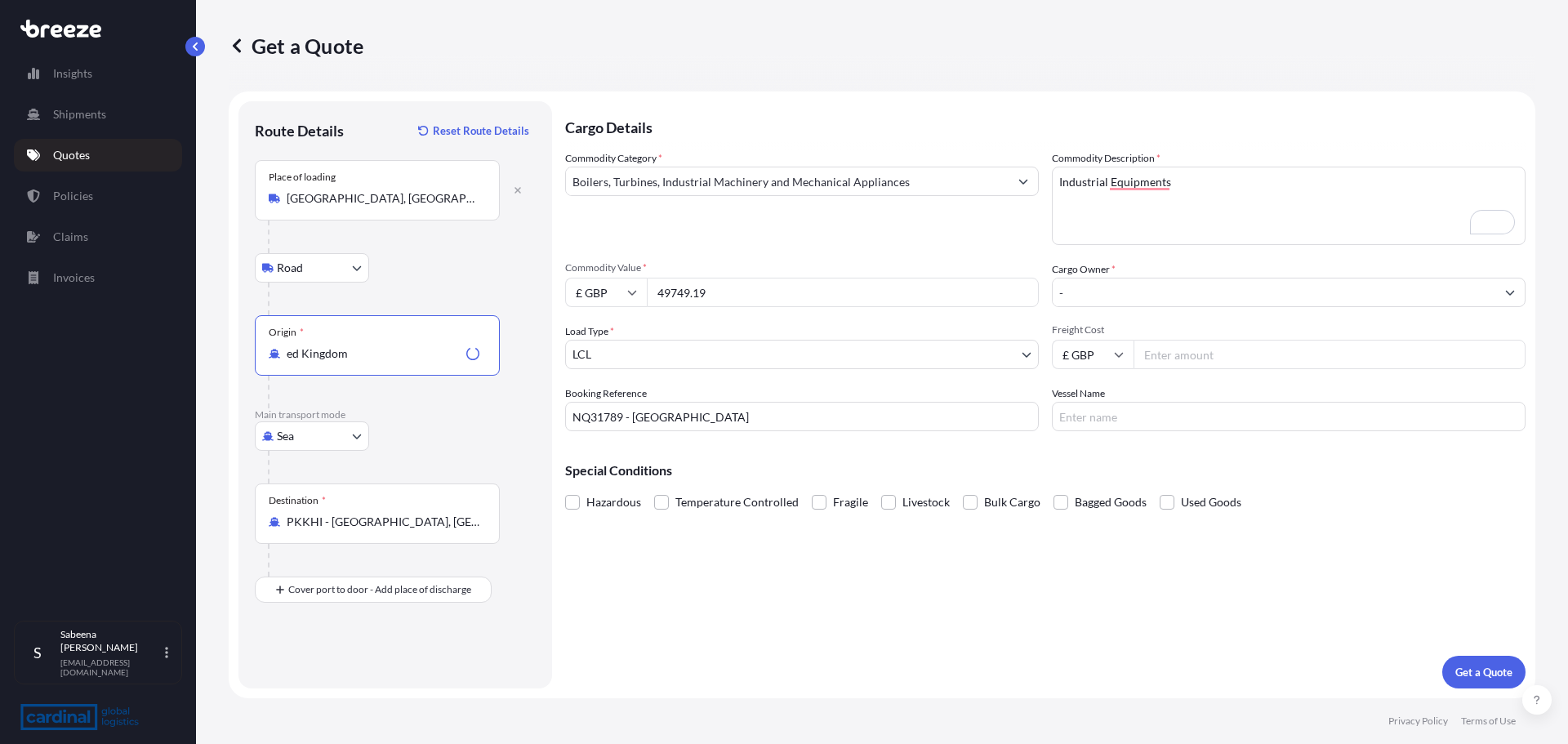
click at [1442, 655] on button "Get a Quote" at bounding box center [1484, 672] width 84 height 33
type input "GBLGP - [GEOGRAPHIC_DATA], [GEOGRAPHIC_DATA]"
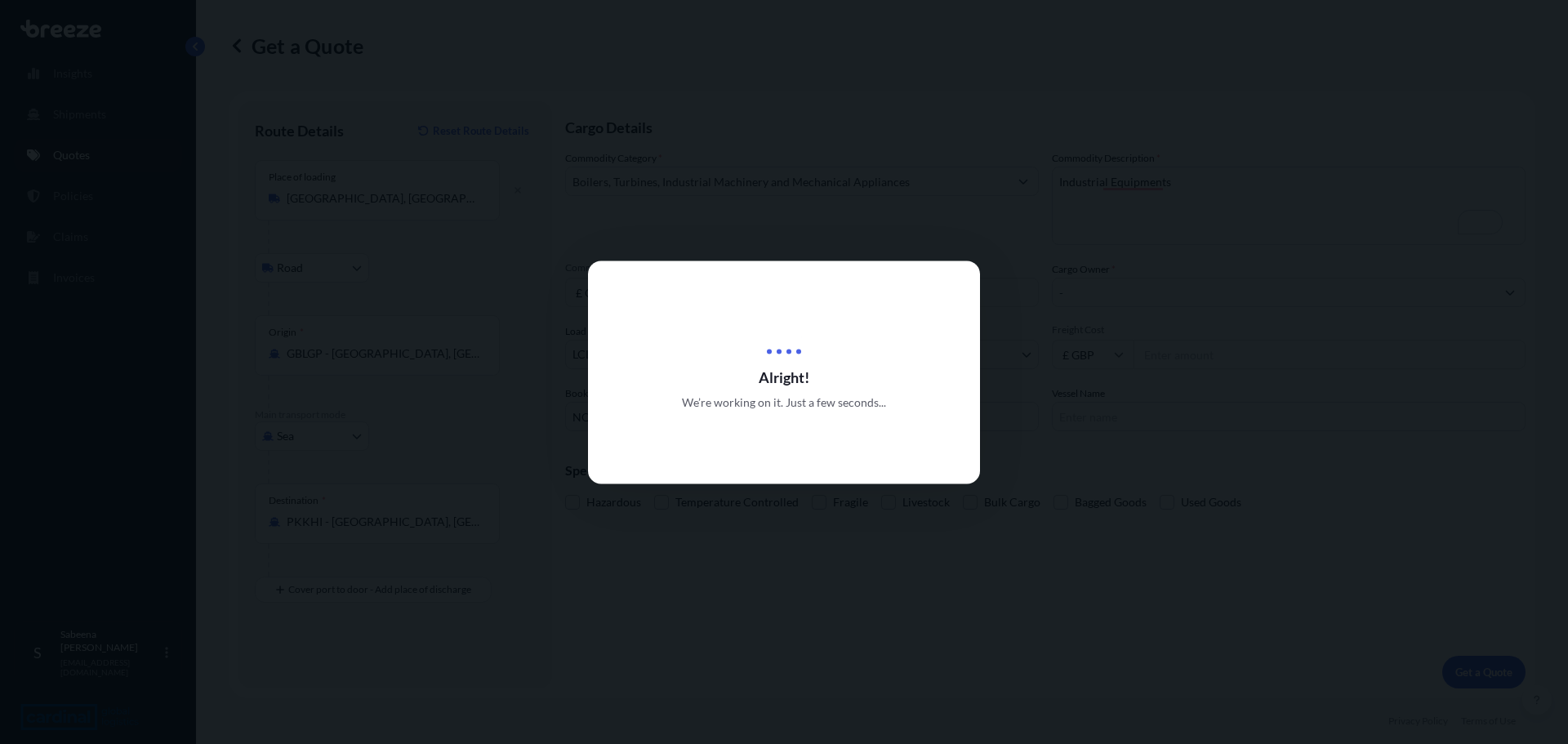
click at [394, 387] on div at bounding box center [784, 372] width 1568 height 744
select select "Road"
select select "Sea"
select select "1"
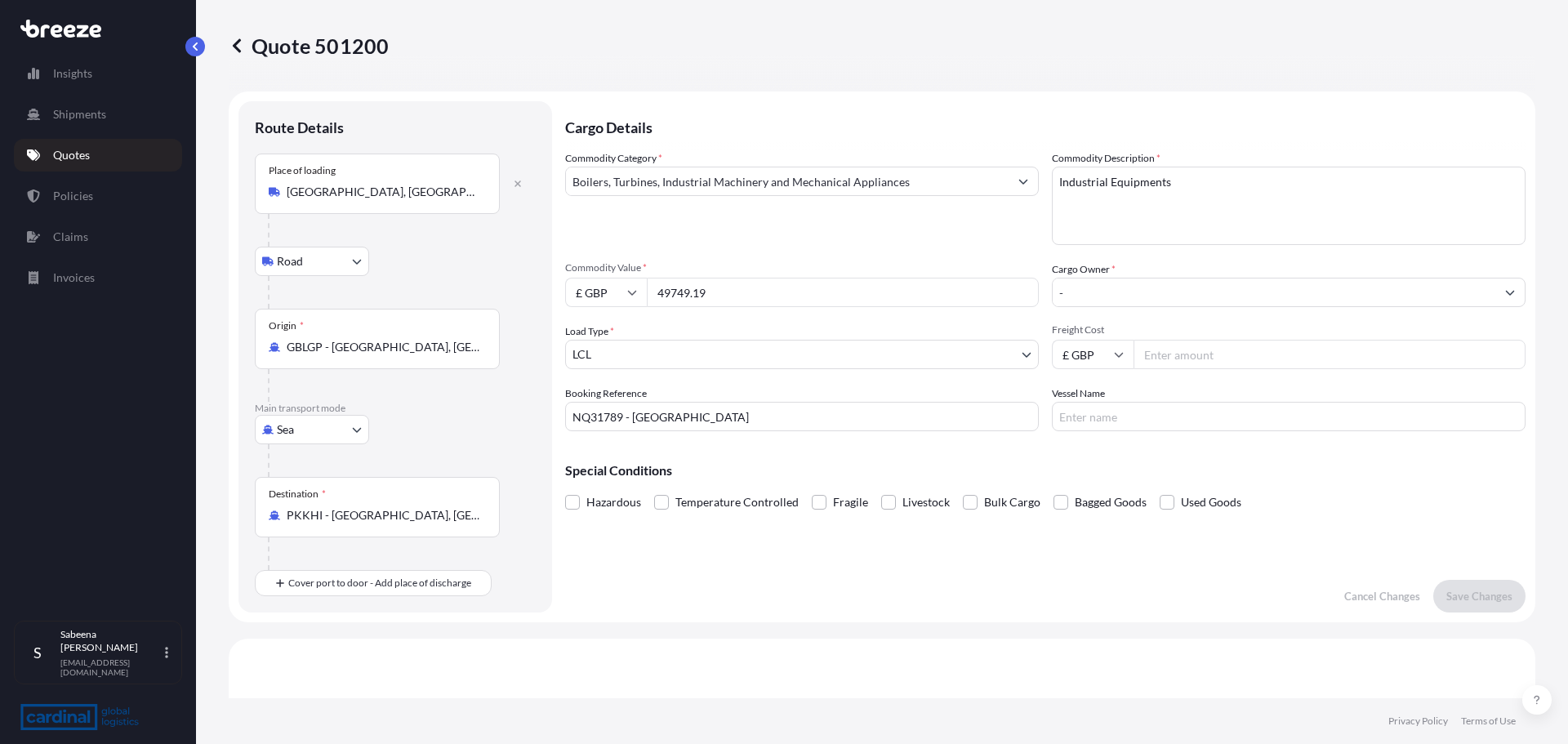
click at [478, 350] on input "GBLGP - [GEOGRAPHIC_DATA], [GEOGRAPHIC_DATA]" at bounding box center [383, 347] width 193 height 17
drag, startPoint x: 285, startPoint y: 347, endPoint x: 518, endPoint y: 352, distance: 233.1
click at [518, 352] on div "Origin * GBLGP - [GEOGRAPHIC_DATA], [GEOGRAPHIC_DATA]" at bounding box center [395, 355] width 280 height 93
click at [461, 356] on div "Origin * GBLGP - [GEOGRAPHIC_DATA], [GEOGRAPHIC_DATA]" at bounding box center [378, 339] width 245 height 60
click at [461, 355] on input "GBLGP - [GEOGRAPHIC_DATA], [GEOGRAPHIC_DATA]" at bounding box center [383, 347] width 193 height 17
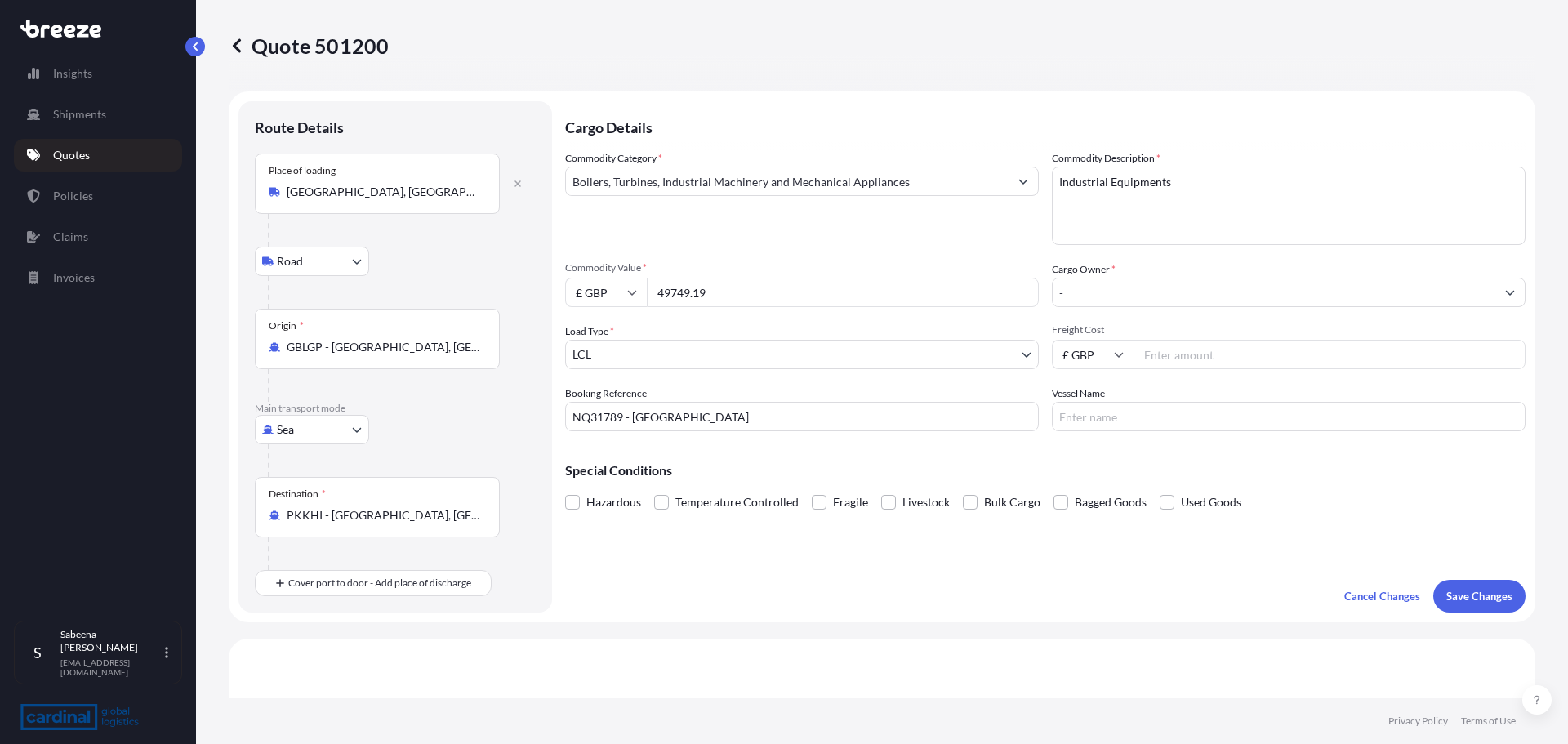
drag, startPoint x: 488, startPoint y: 348, endPoint x: 276, endPoint y: 350, distance: 212.0
click at [276, 350] on div "Origin * GBLGP - [GEOGRAPHIC_DATA], [GEOGRAPHIC_DATA]" at bounding box center [378, 339] width 245 height 60
click at [663, 589] on div "Cargo Details Commodity Category * Boilers, Turbines, Industrial Machinery and …" at bounding box center [1045, 356] width 960 height 511
click at [453, 347] on input "GBLGP - [GEOGRAPHIC_DATA], [GEOGRAPHIC_DATA]" at bounding box center [383, 347] width 193 height 17
click at [483, 414] on div "GBLGP - [GEOGRAPHIC_DATA], [GEOGRAPHIC_DATA]" at bounding box center [416, 404] width 311 height 46
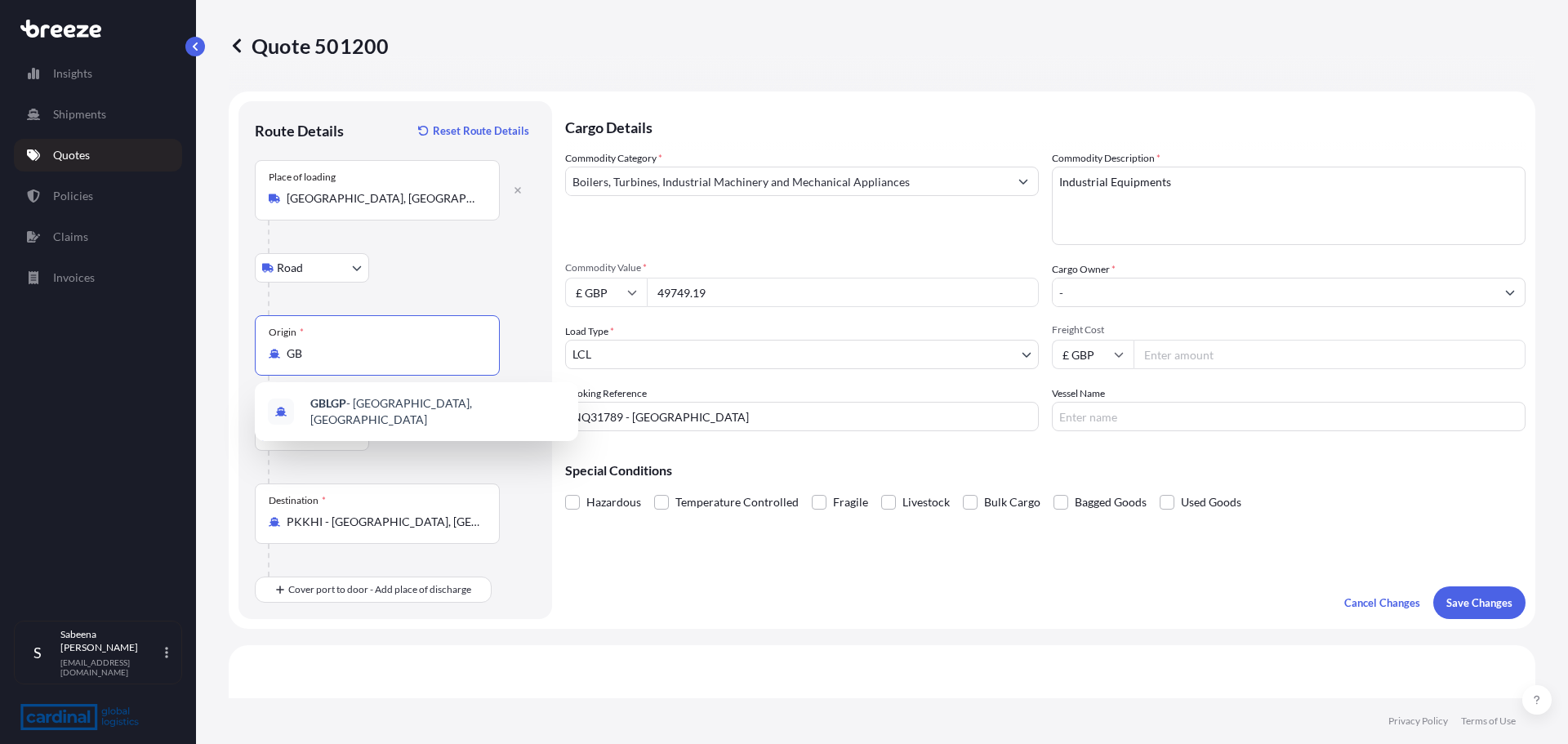
type input "G"
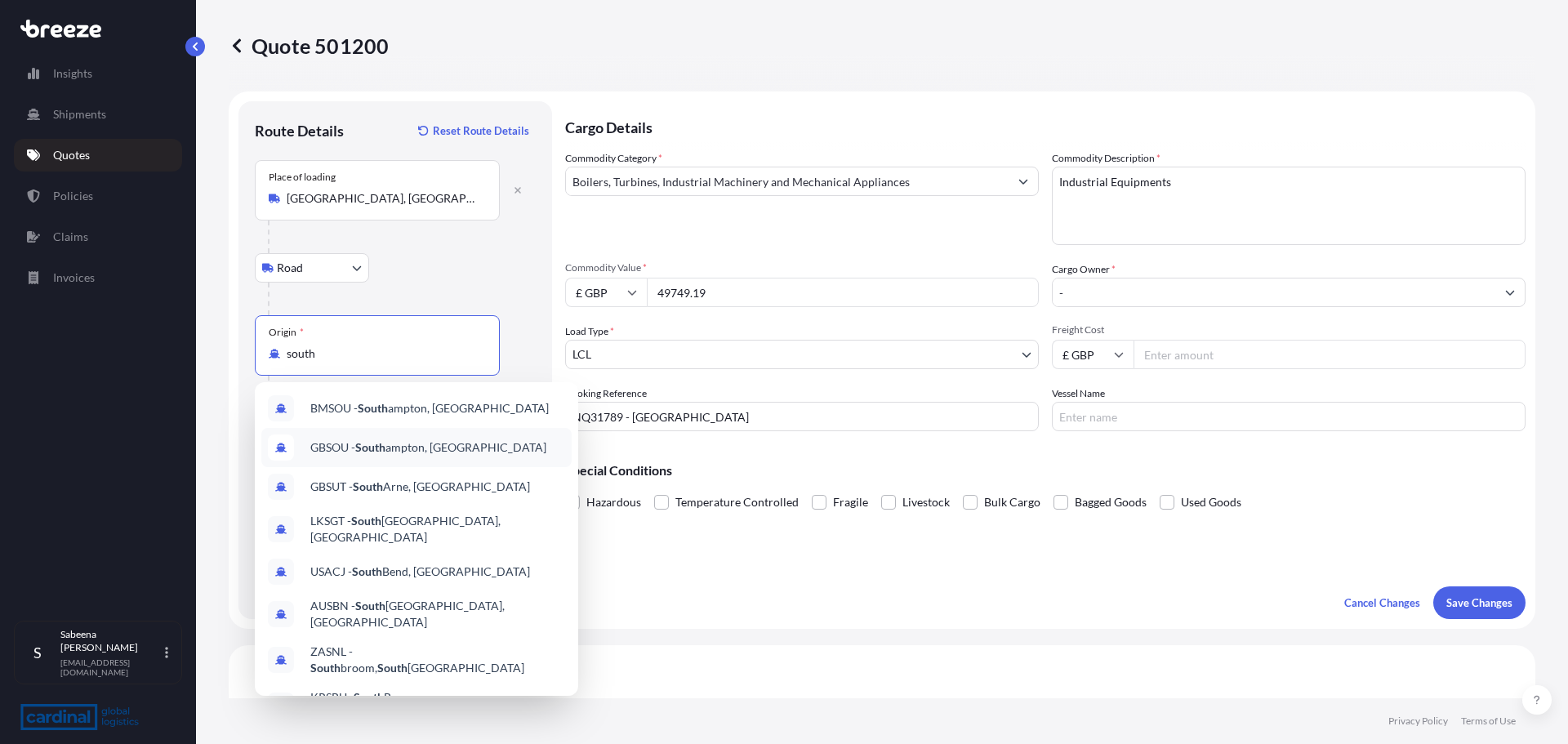
click at [468, 442] on span "GBSOU - [GEOGRAPHIC_DATA], [GEOGRAPHIC_DATA]" at bounding box center [429, 447] width 236 height 17
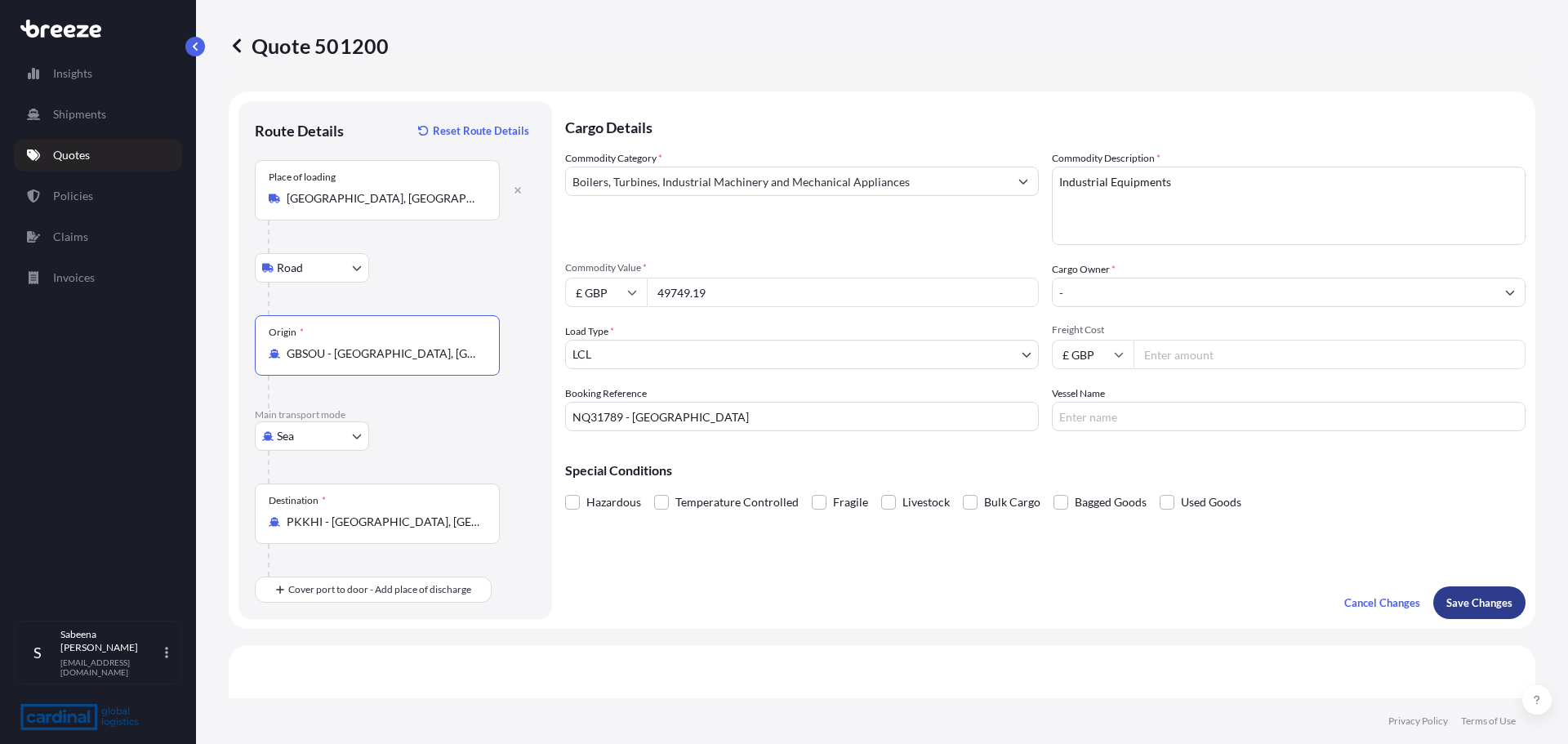
type input "GBSOU - [GEOGRAPHIC_DATA], [GEOGRAPHIC_DATA]"
click at [1482, 596] on p "Save Changes" at bounding box center [1479, 602] width 66 height 17
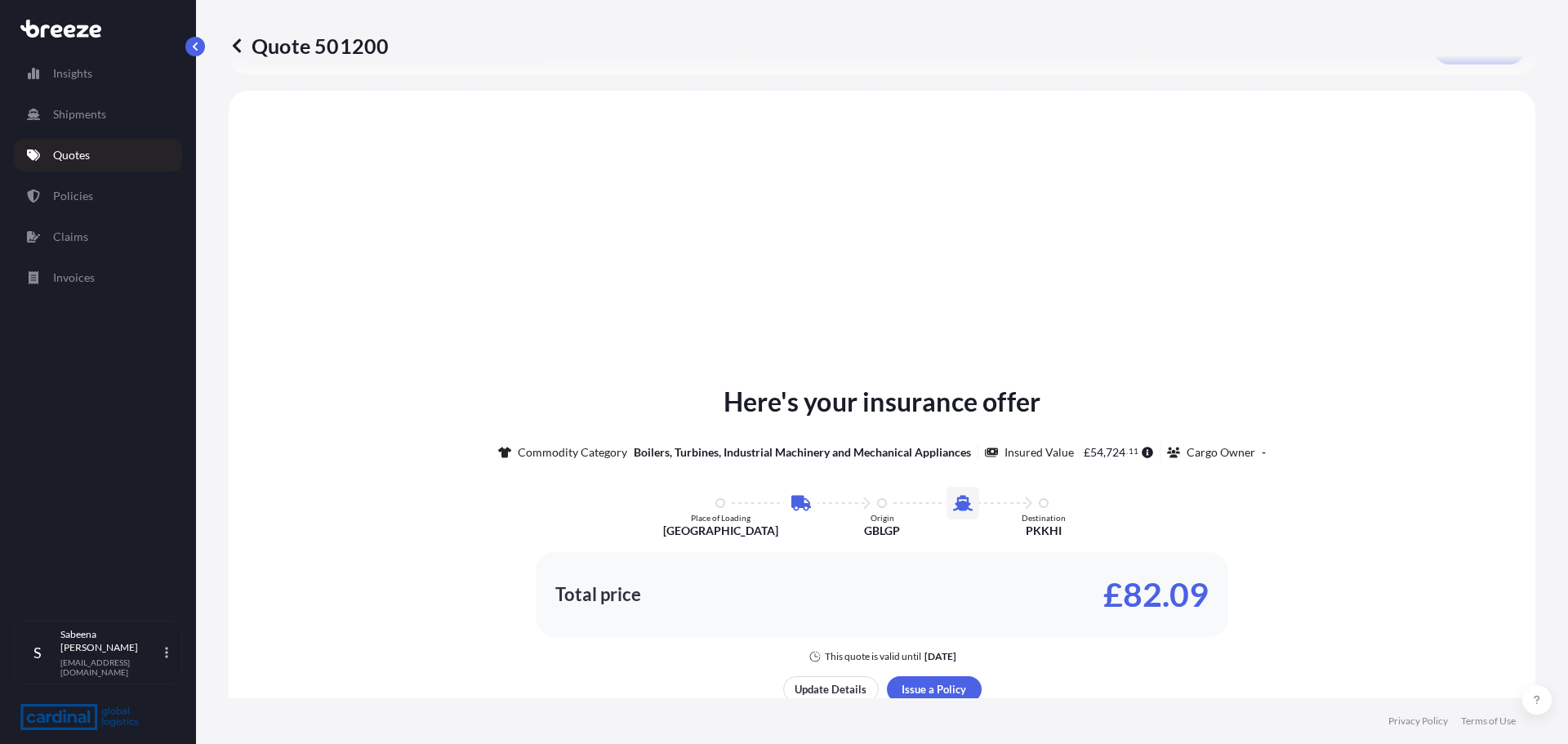
scroll to position [564, 0]
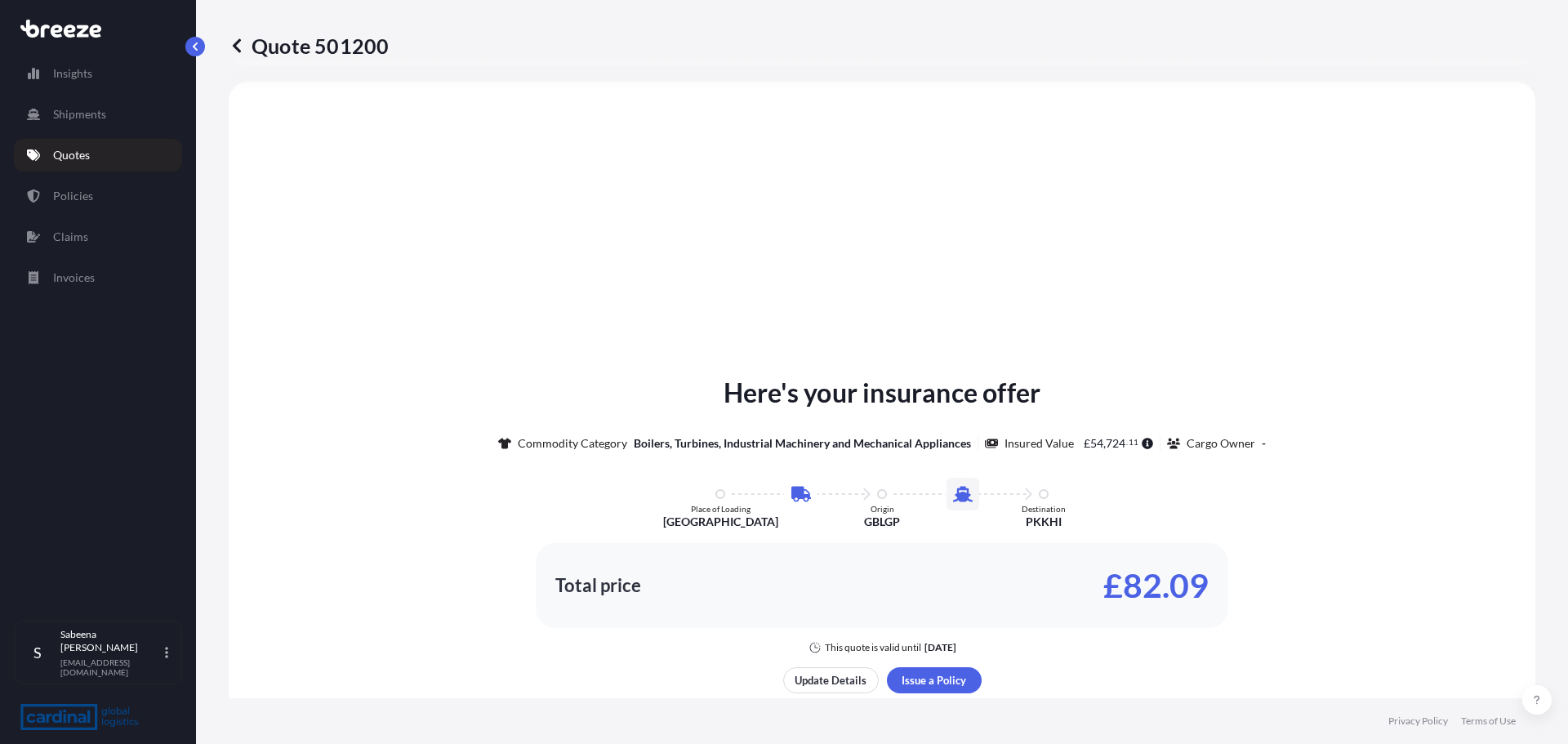
select select "Road"
select select "Sea"
select select "1"
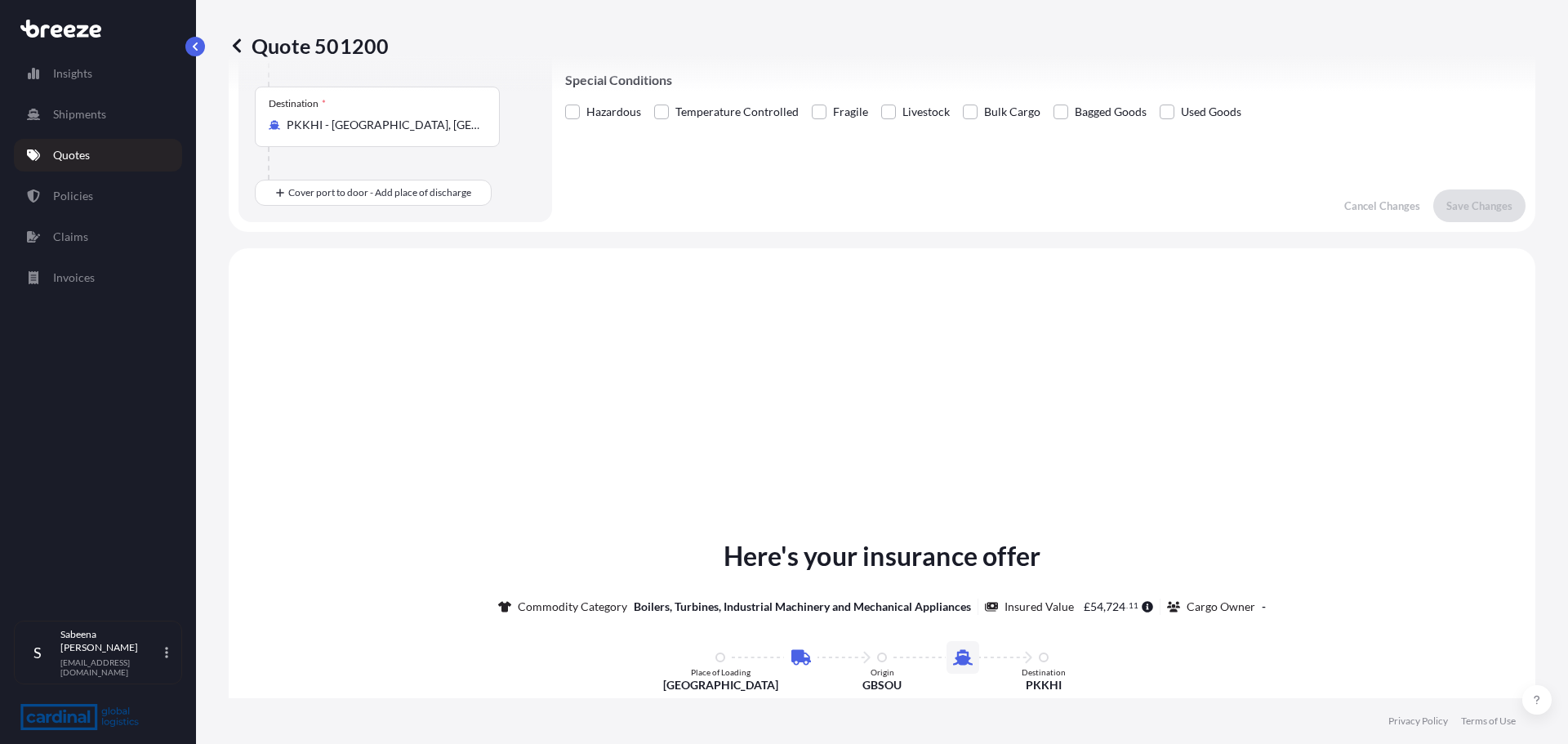
scroll to position [572, 0]
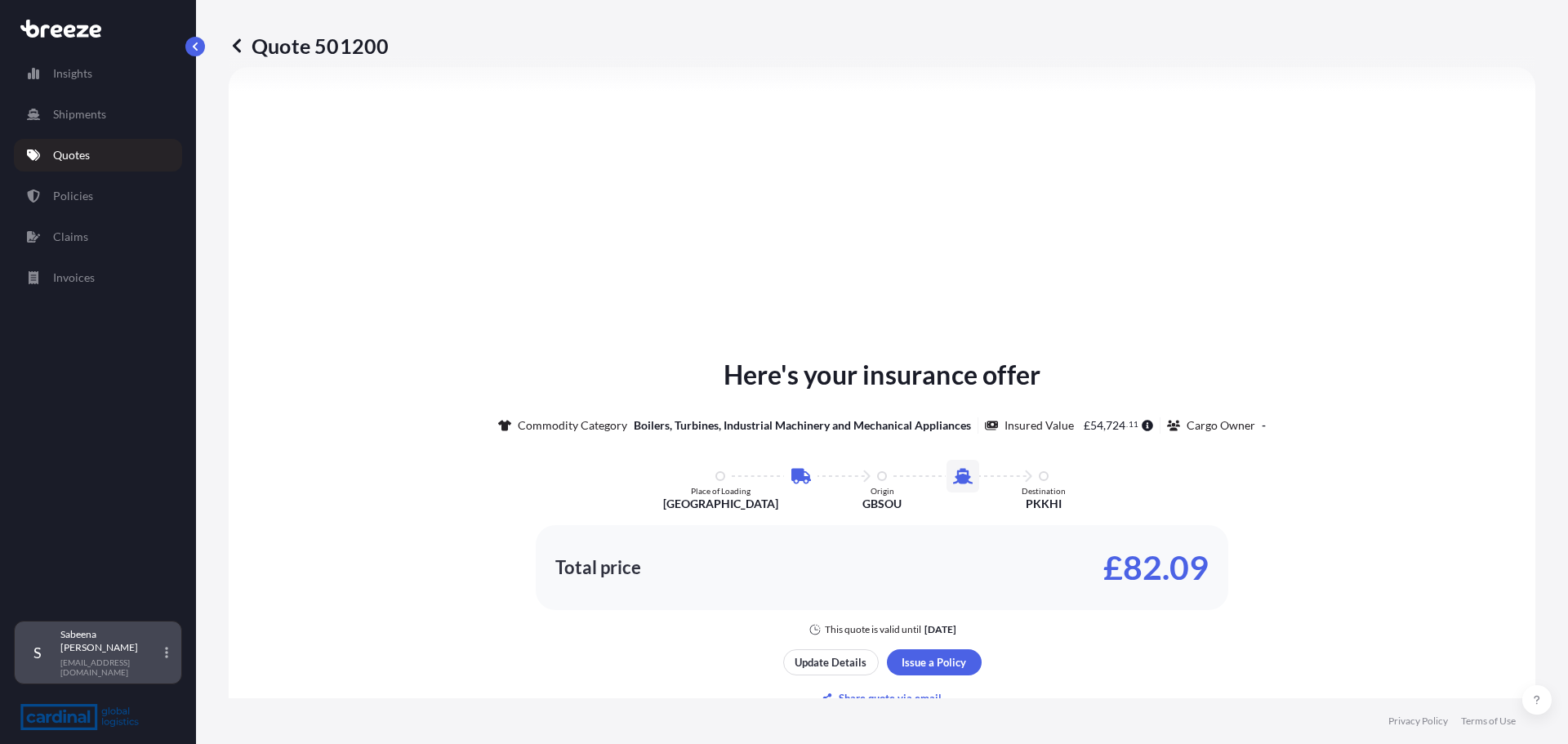
click at [108, 652] on p "[PERSON_NAME]" at bounding box center [111, 641] width 101 height 26
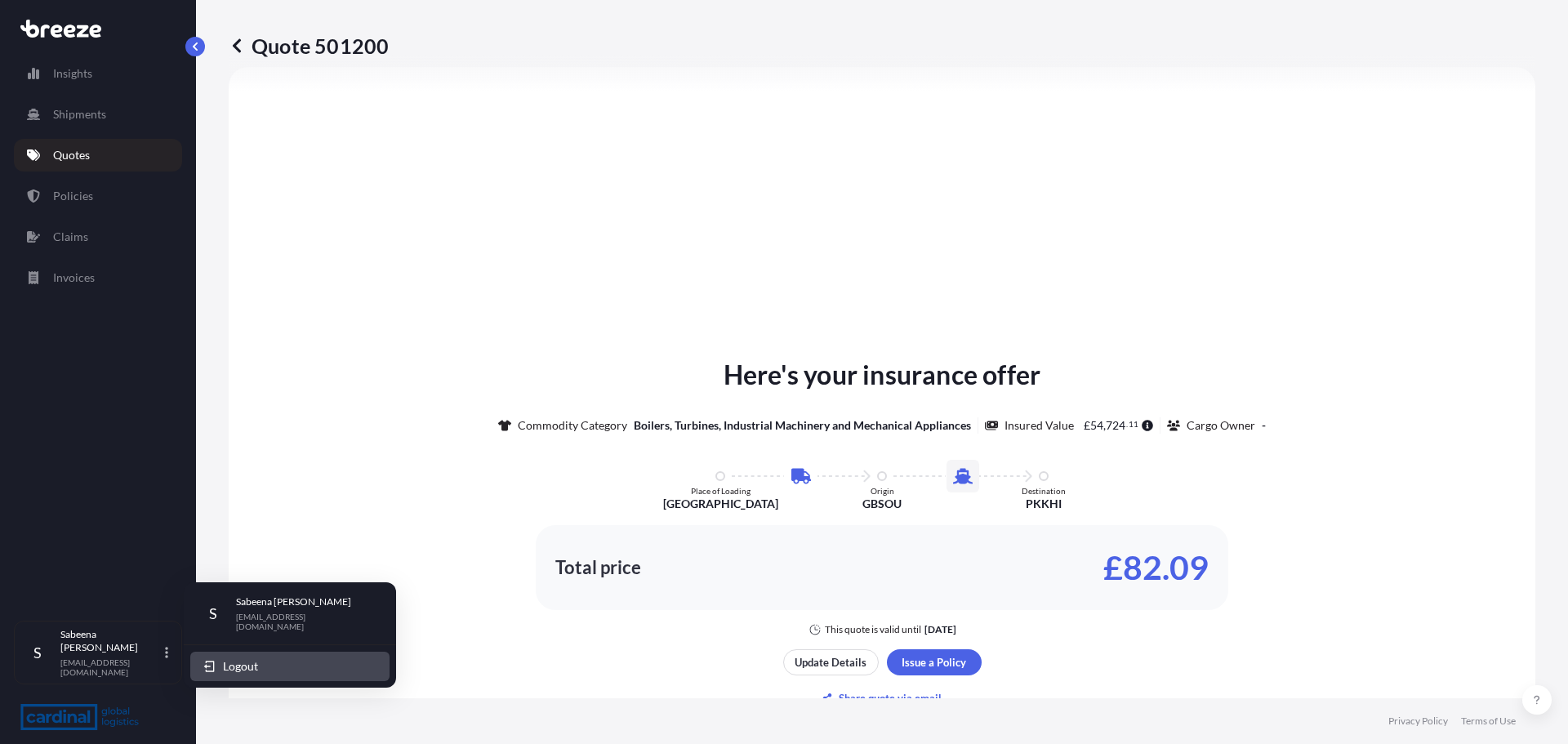
click at [229, 670] on span "Logout" at bounding box center [241, 666] width 35 height 17
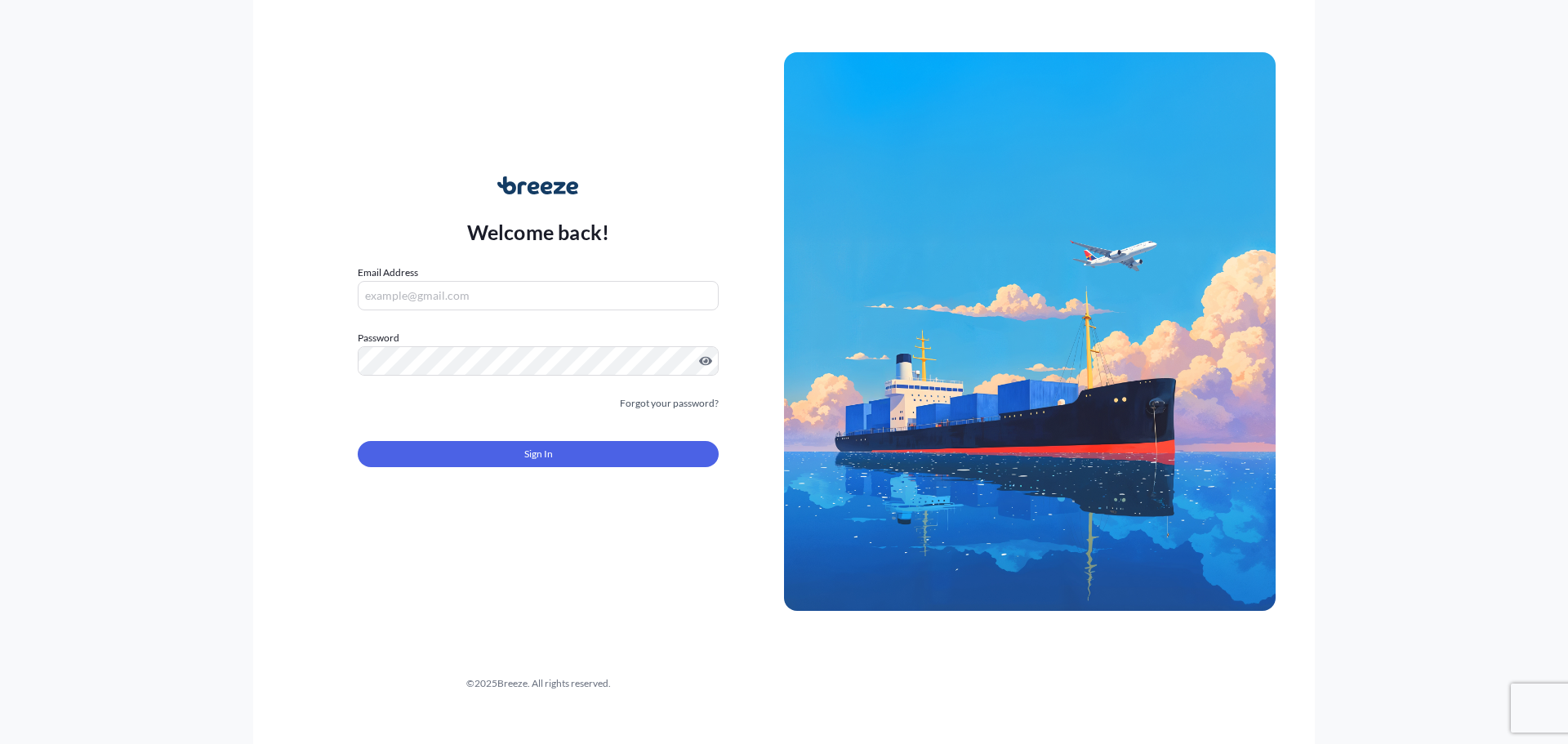
type input "[EMAIL_ADDRESS][DOMAIN_NAME]"
